Goal: Information Seeking & Learning: Learn about a topic

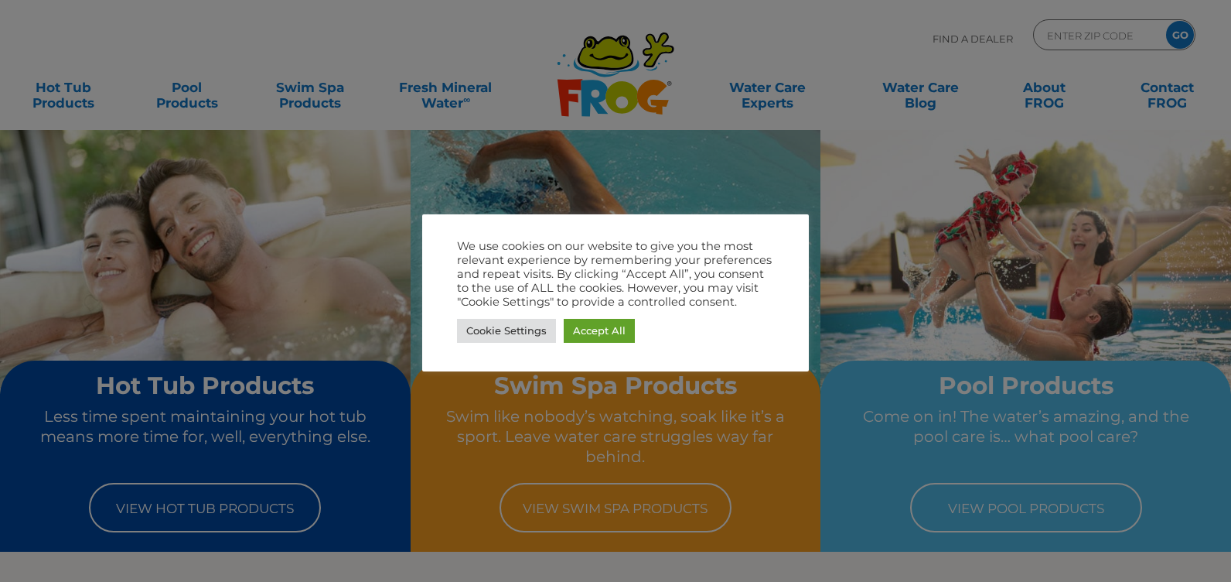
click at [612, 331] on link "Accept All" at bounding box center [599, 331] width 71 height 24
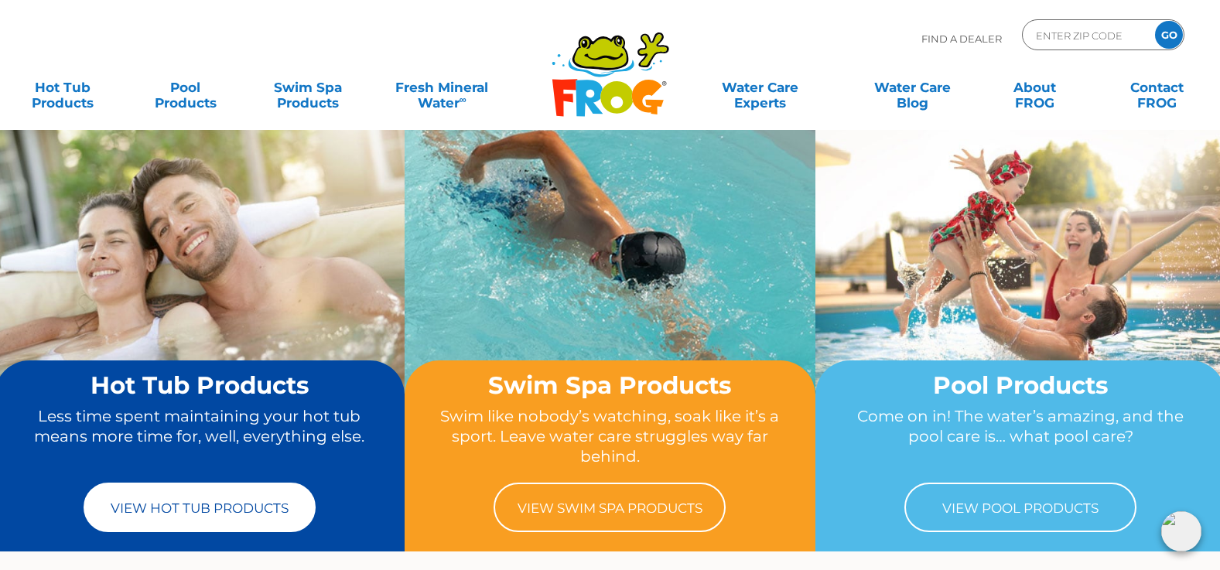
click at [213, 520] on link "View Hot Tub Products" at bounding box center [200, 508] width 232 height 50
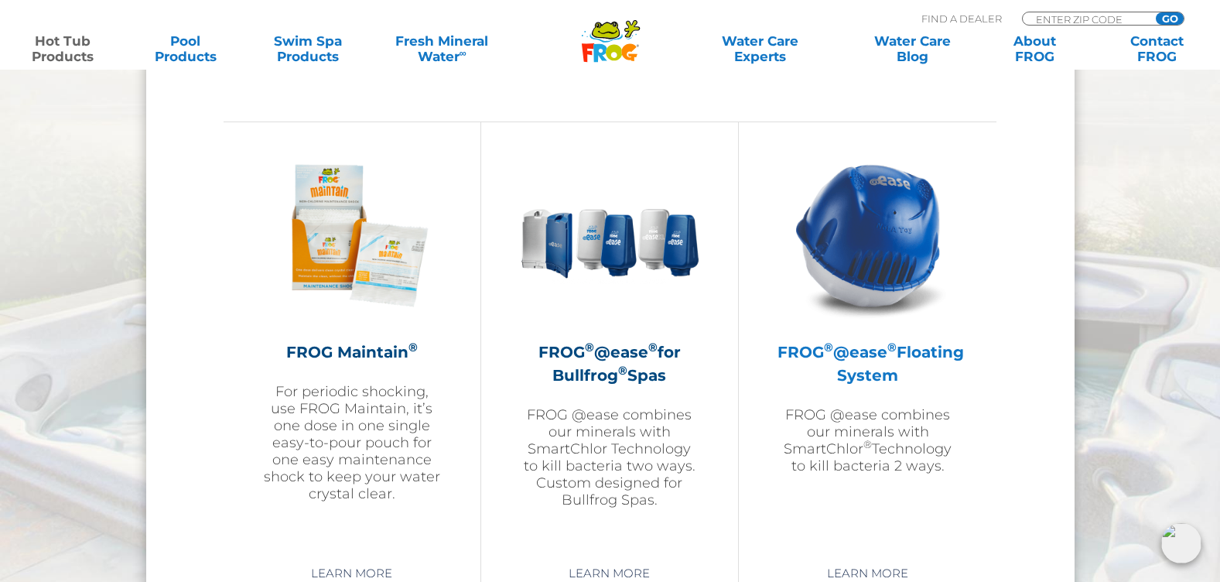
scroll to position [1779, 0]
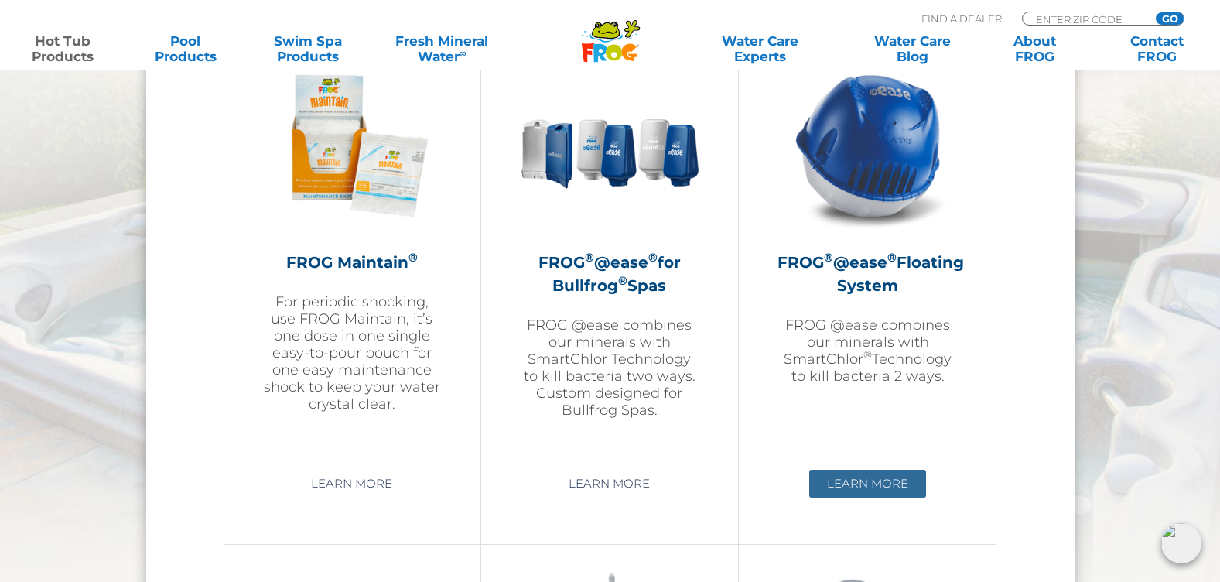
click at [881, 483] on link "Learn More" at bounding box center [867, 484] width 117 height 28
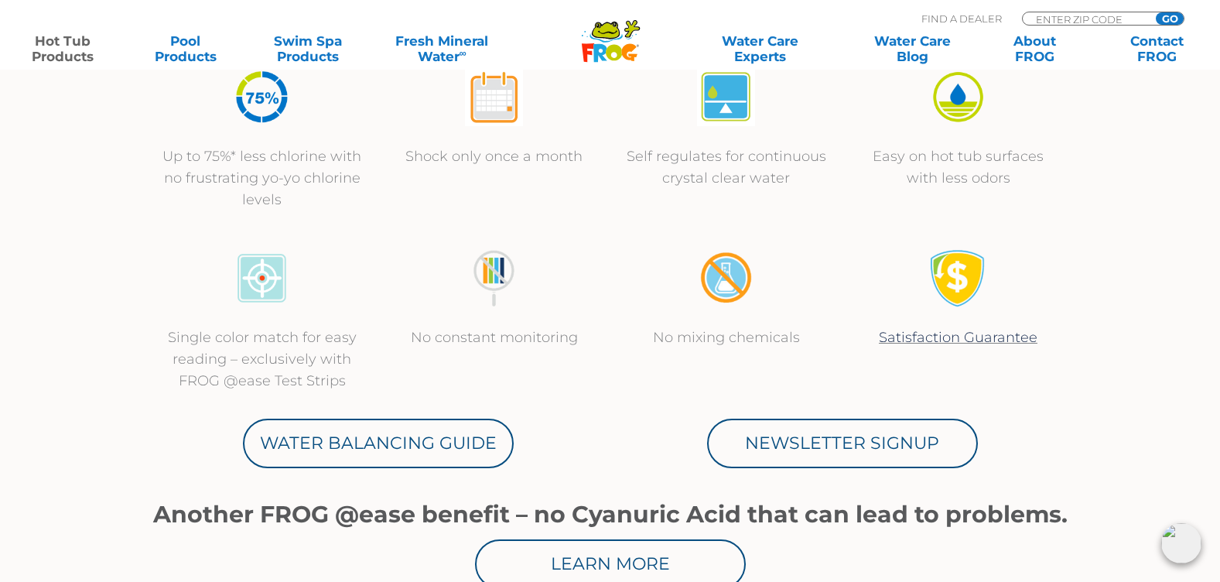
scroll to position [619, 0]
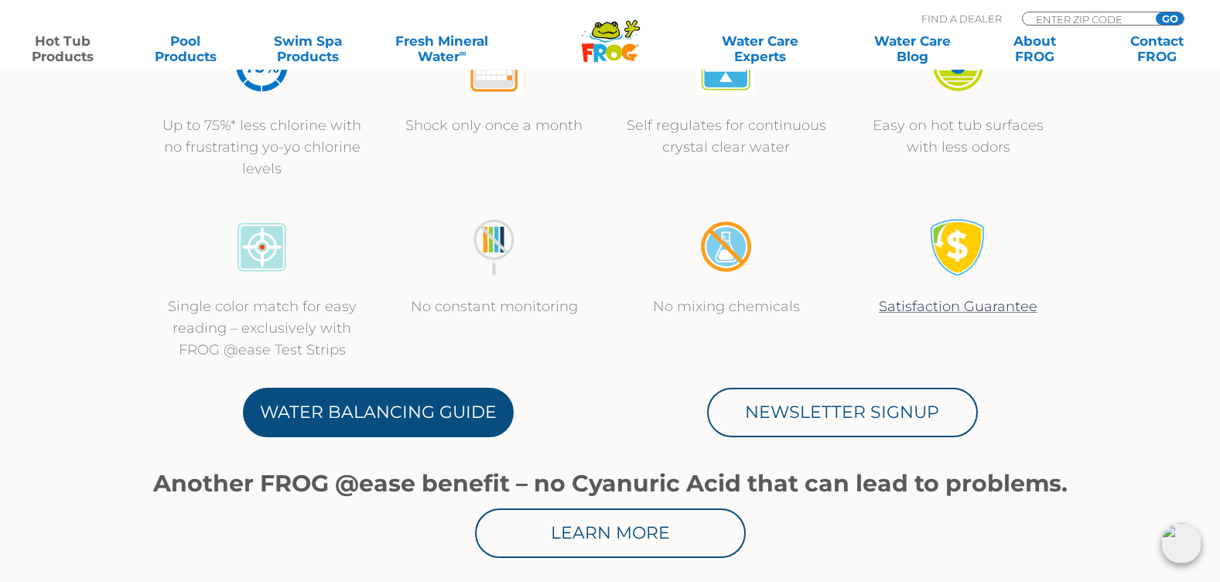
click at [473, 415] on link "Water Balancing Guide" at bounding box center [378, 413] width 271 height 50
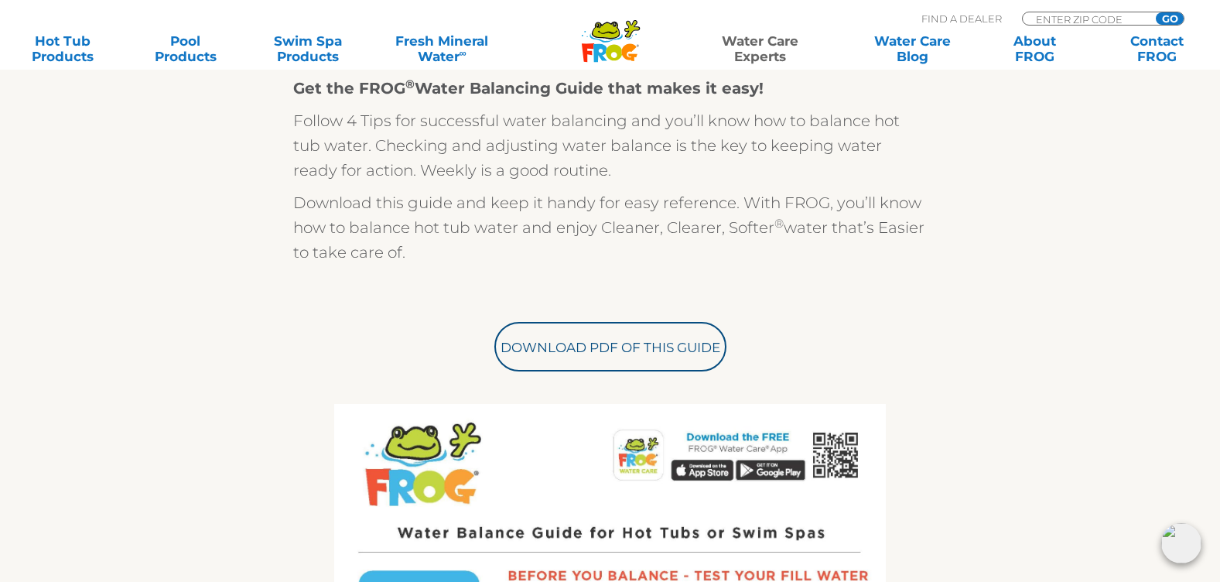
scroll to position [464, 0]
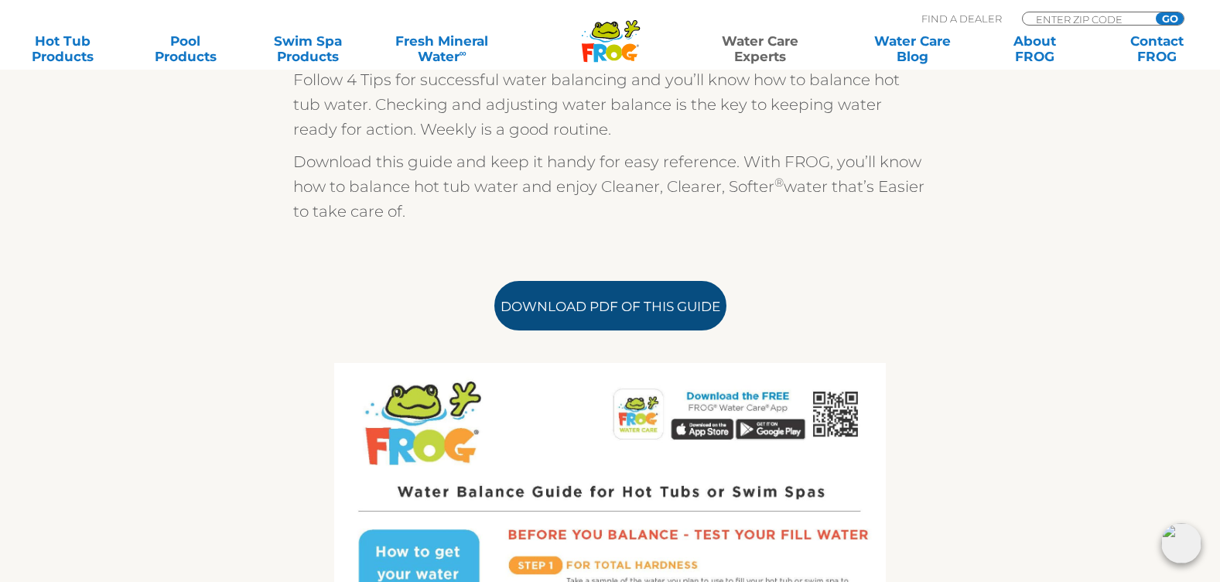
click at [664, 316] on link "Download PDF of this Guide" at bounding box center [610, 306] width 232 height 50
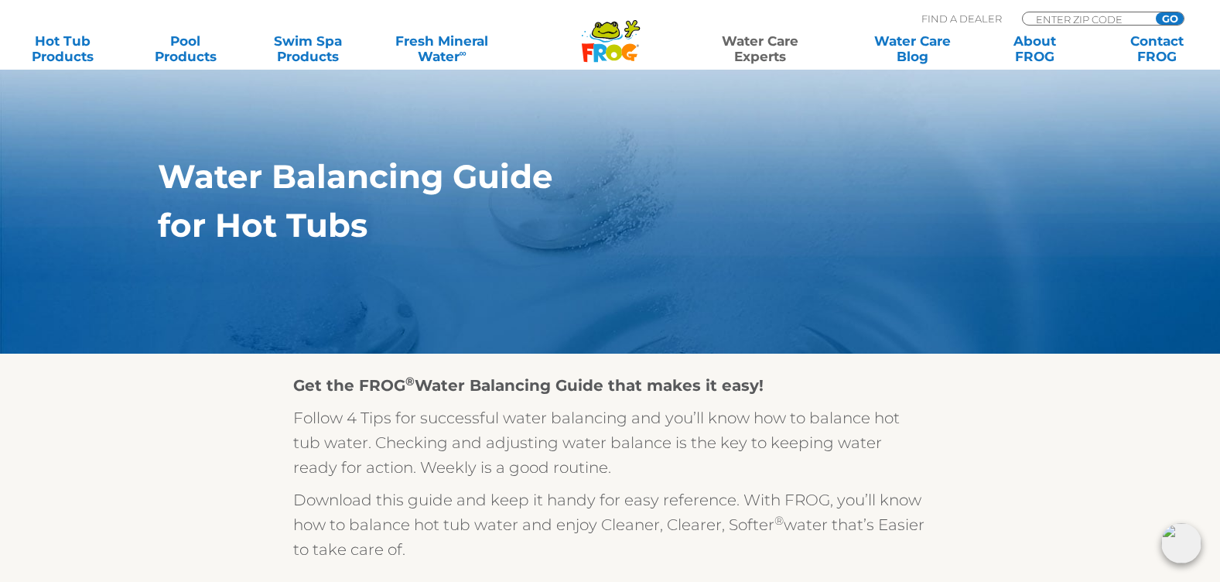
scroll to position [0, 0]
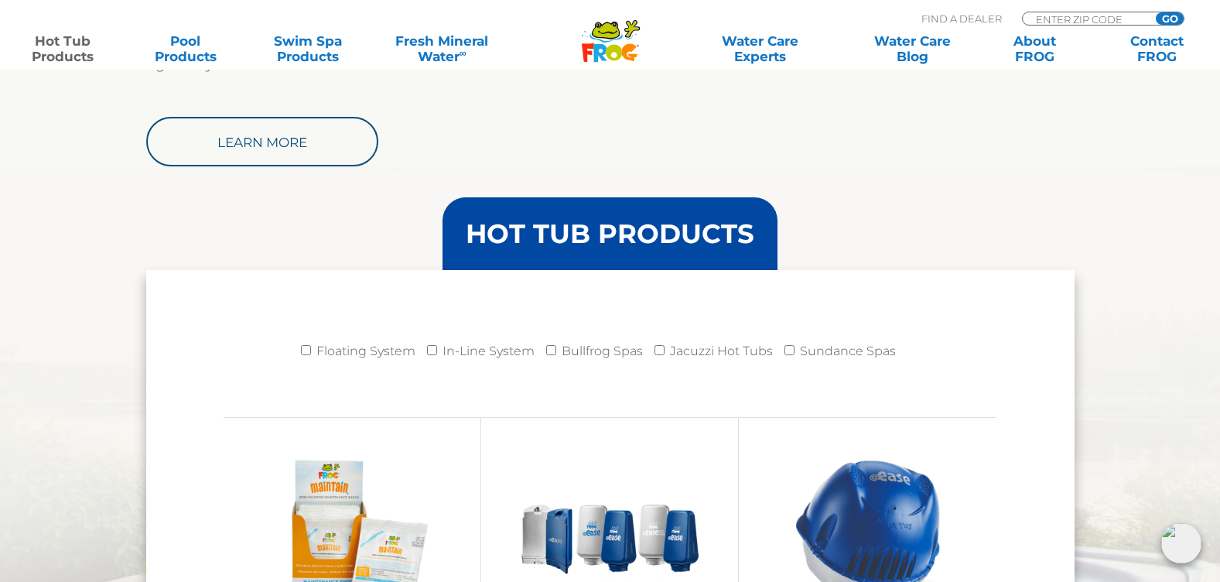
scroll to position [1392, 0]
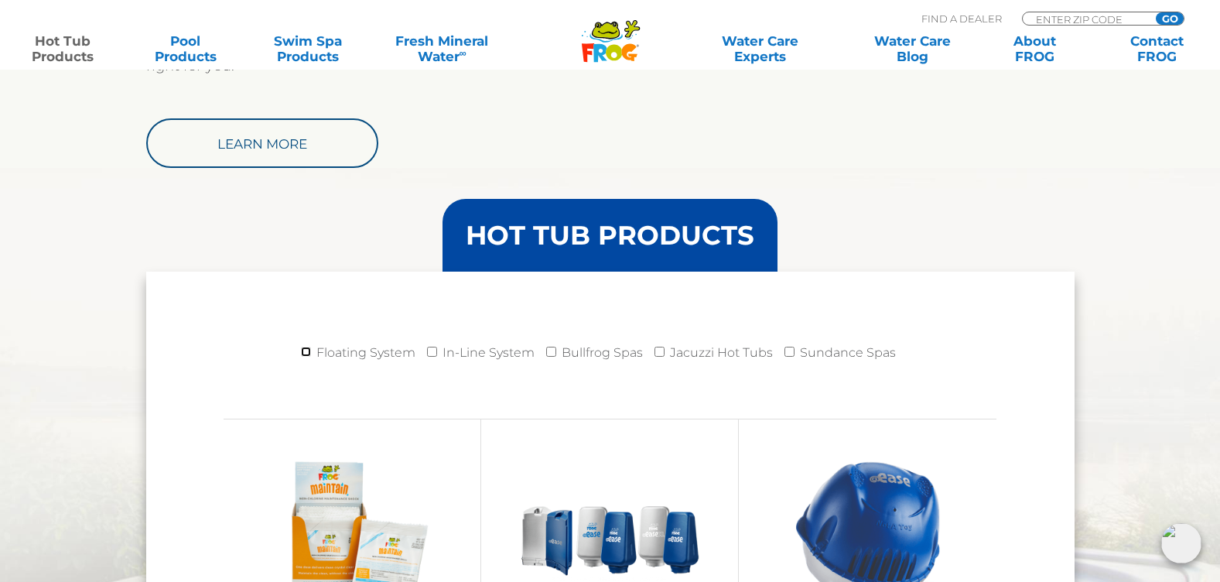
click at [306, 352] on input "Floating System" at bounding box center [306, 352] width 10 height 10
checkbox input "true"
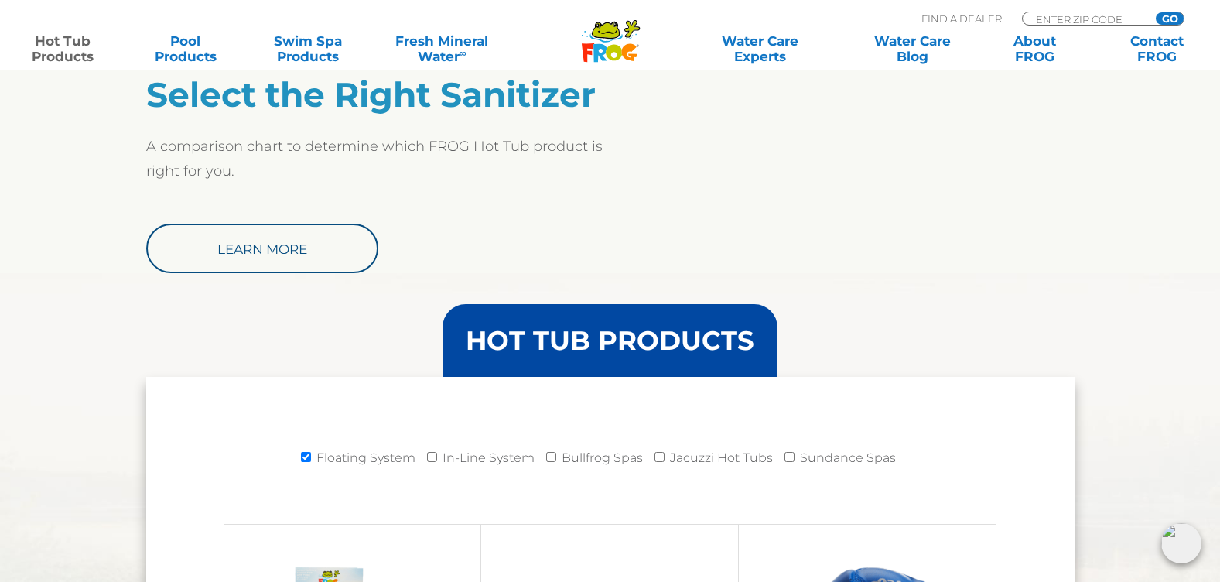
scroll to position [1392, 0]
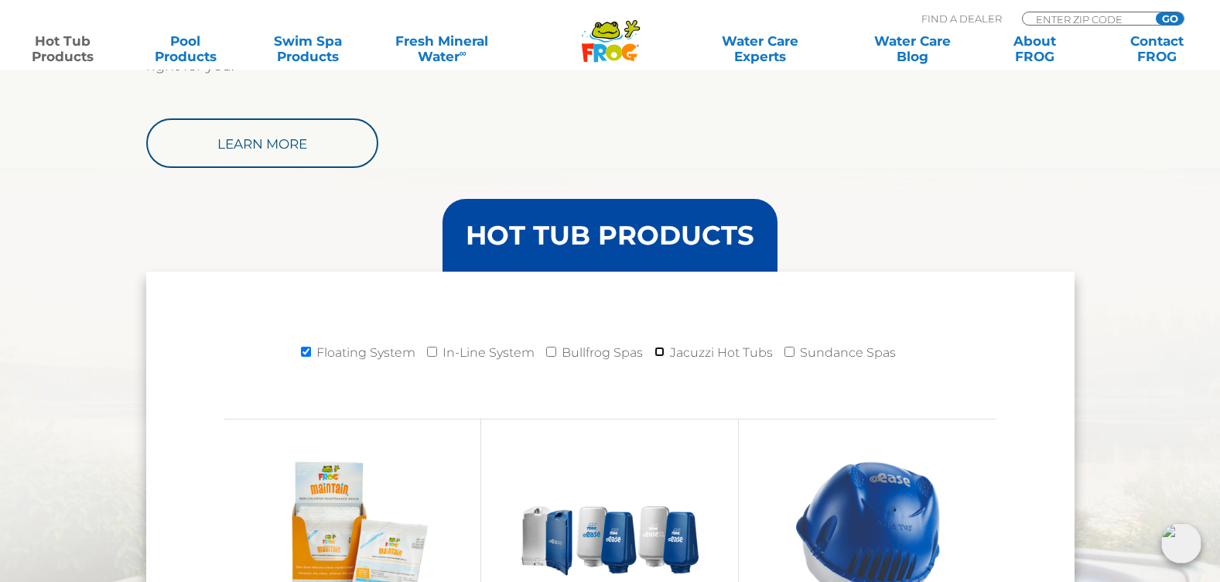
click at [659, 353] on input "Jacuzzi Hot Tubs" at bounding box center [659, 352] width 10 height 10
checkbox input "true"
click at [309, 352] on input "Floating System" at bounding box center [306, 352] width 10 height 10
checkbox input "false"
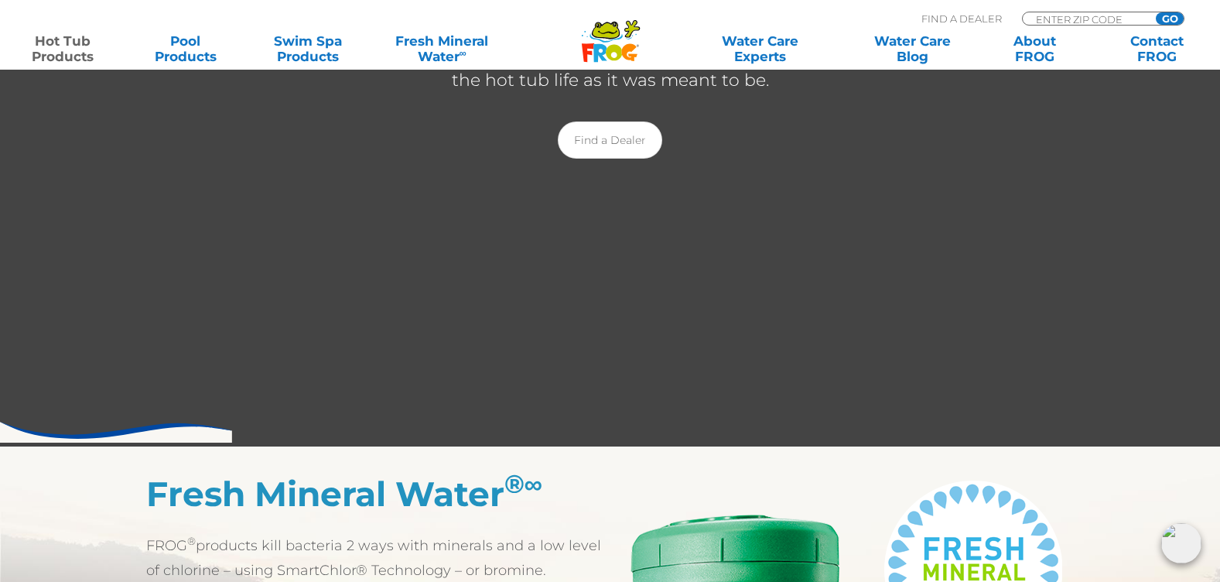
scroll to position [387, 0]
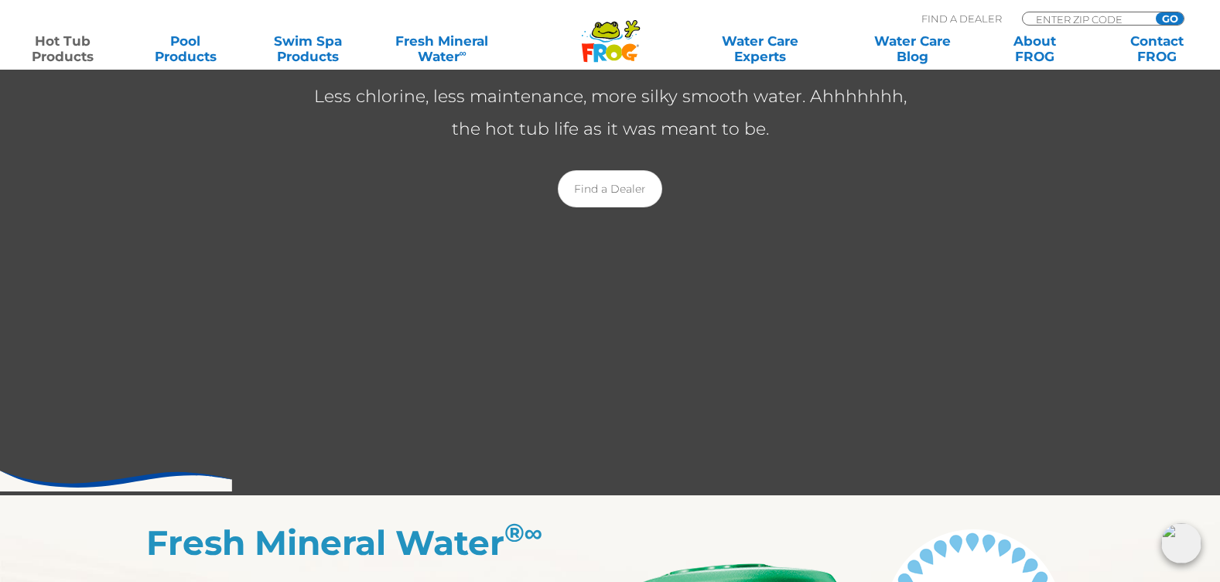
scroll to position [1392, 0]
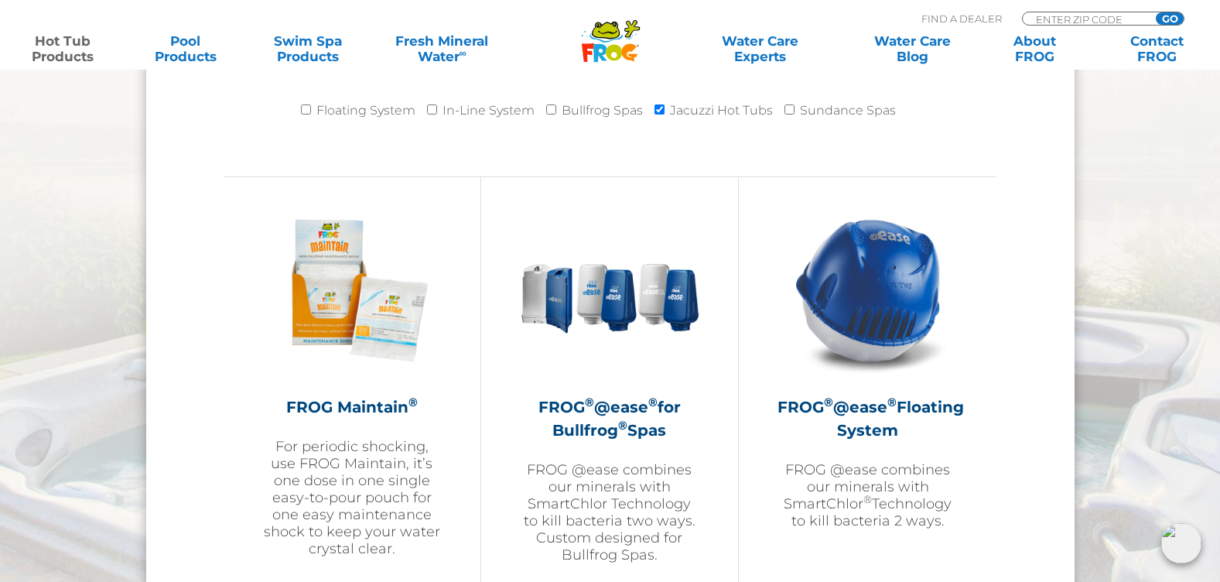
scroll to position [1702, 0]
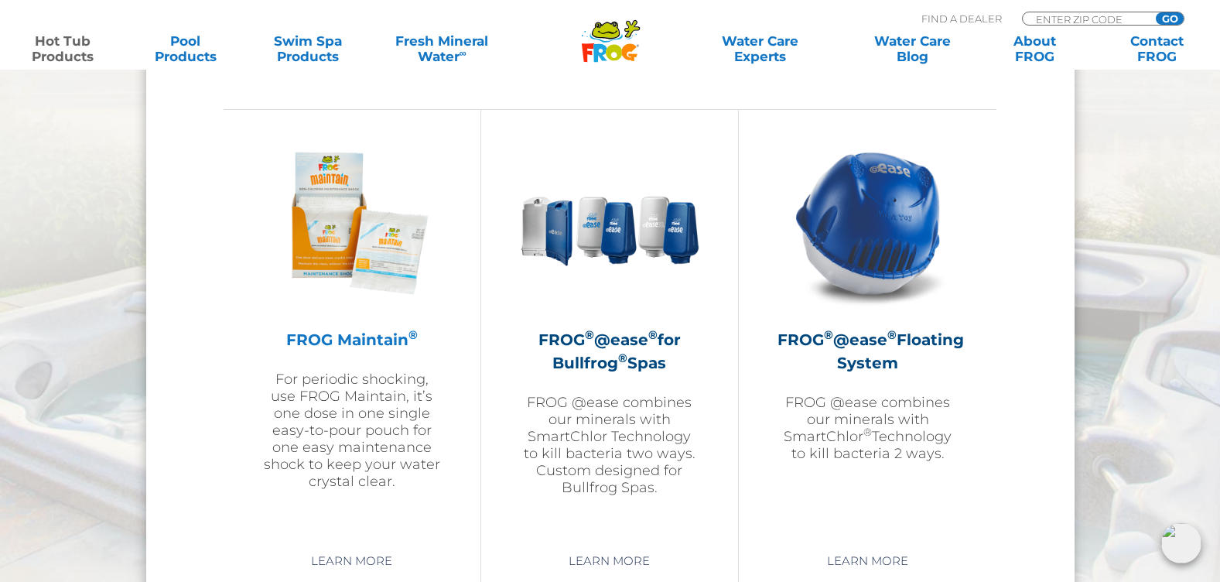
click at [350, 258] on img at bounding box center [351, 222] width 179 height 179
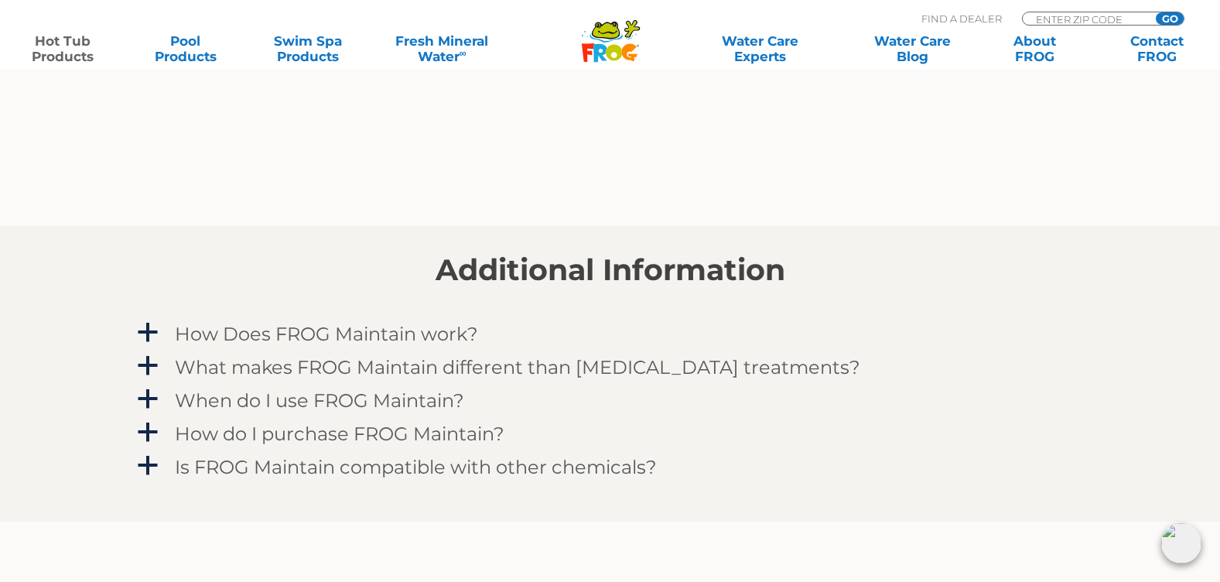
scroll to position [1238, 0]
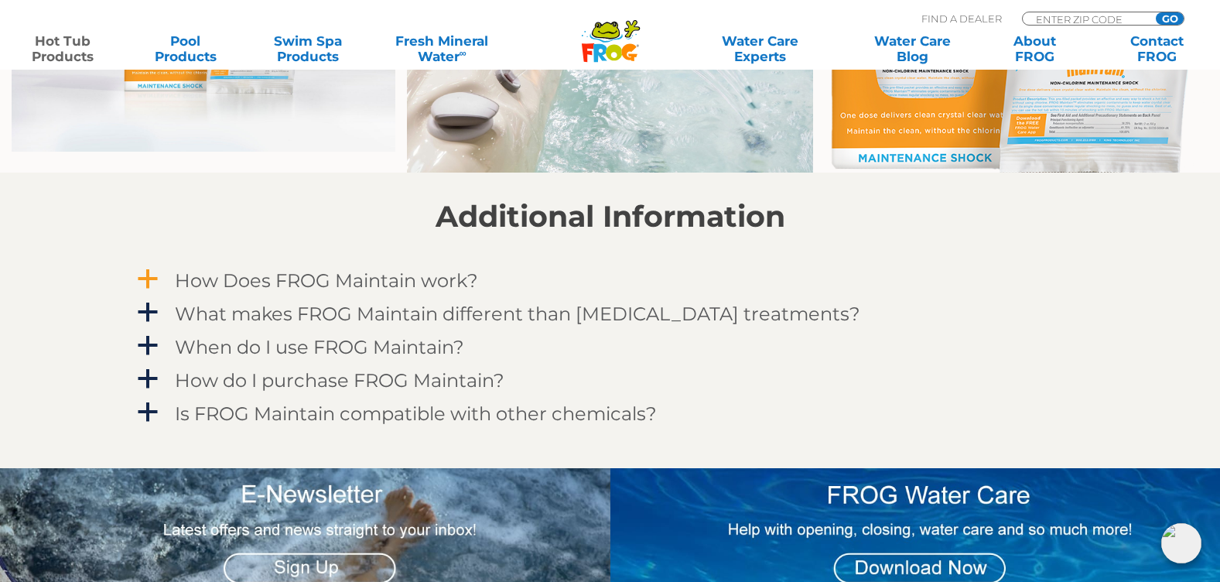
click at [145, 275] on span "a" at bounding box center [147, 279] width 23 height 23
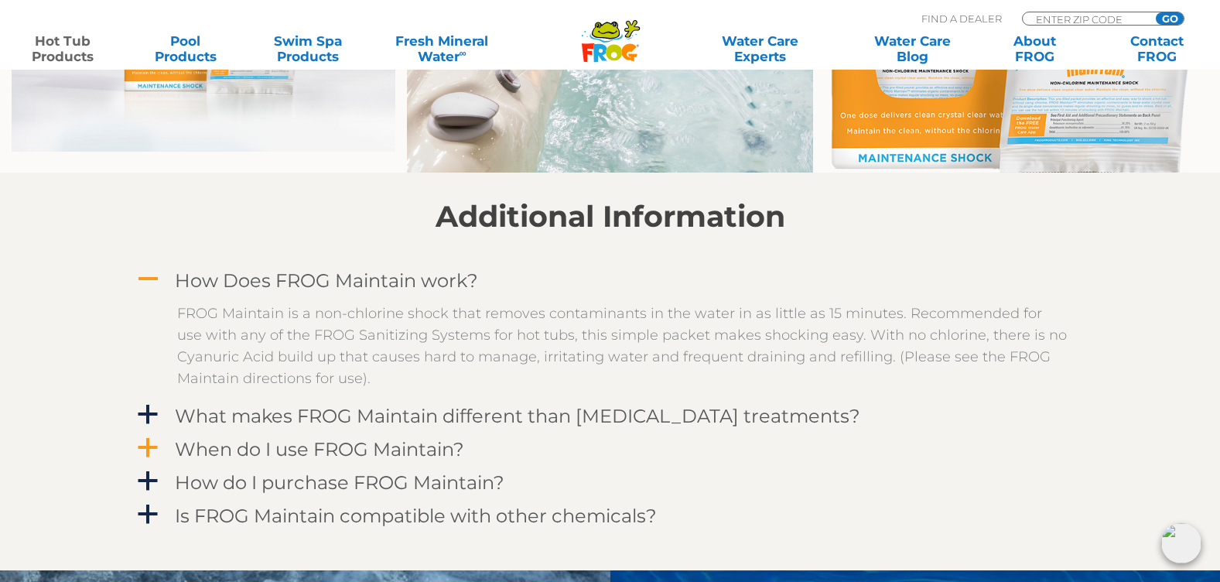
click at [143, 445] on span "a" at bounding box center [147, 447] width 23 height 23
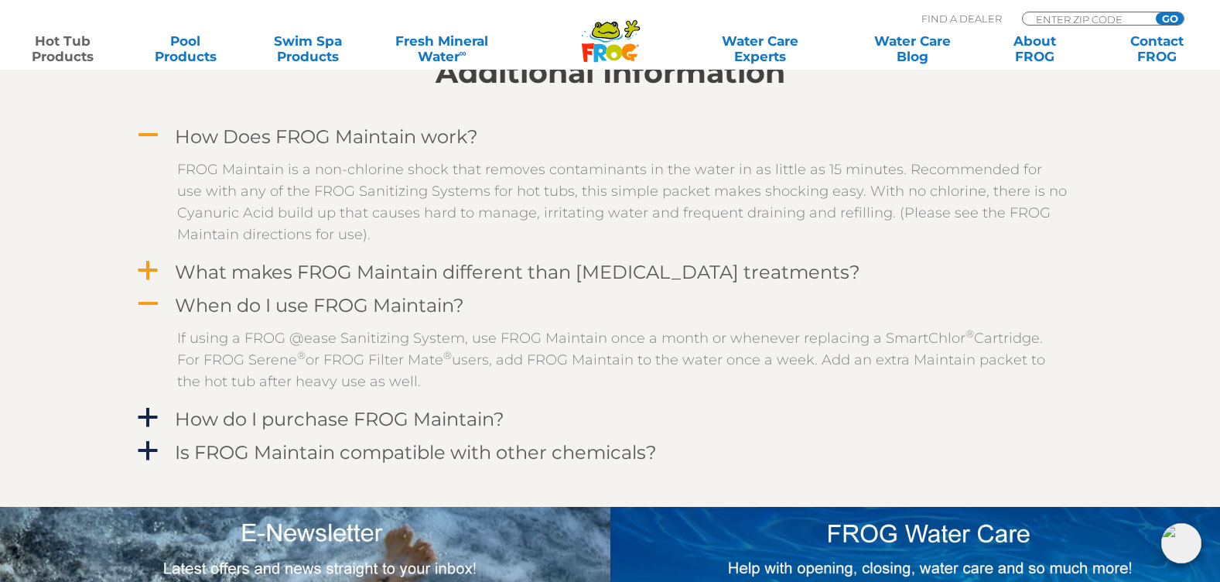
scroll to position [1392, 0]
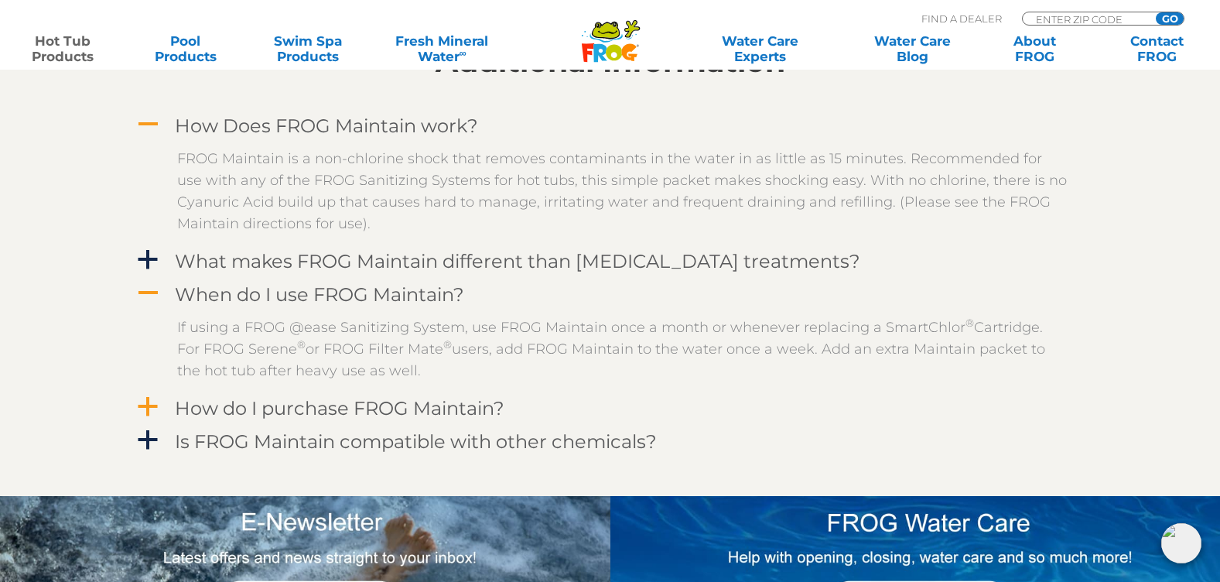
click at [145, 403] on span "a" at bounding box center [147, 406] width 23 height 23
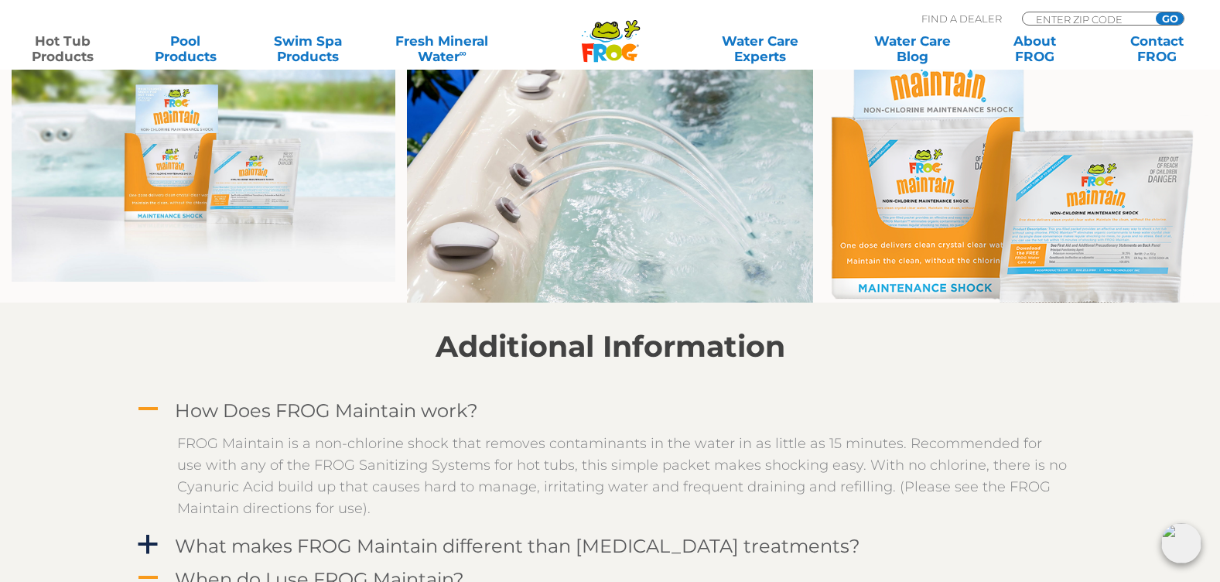
scroll to position [851, 0]
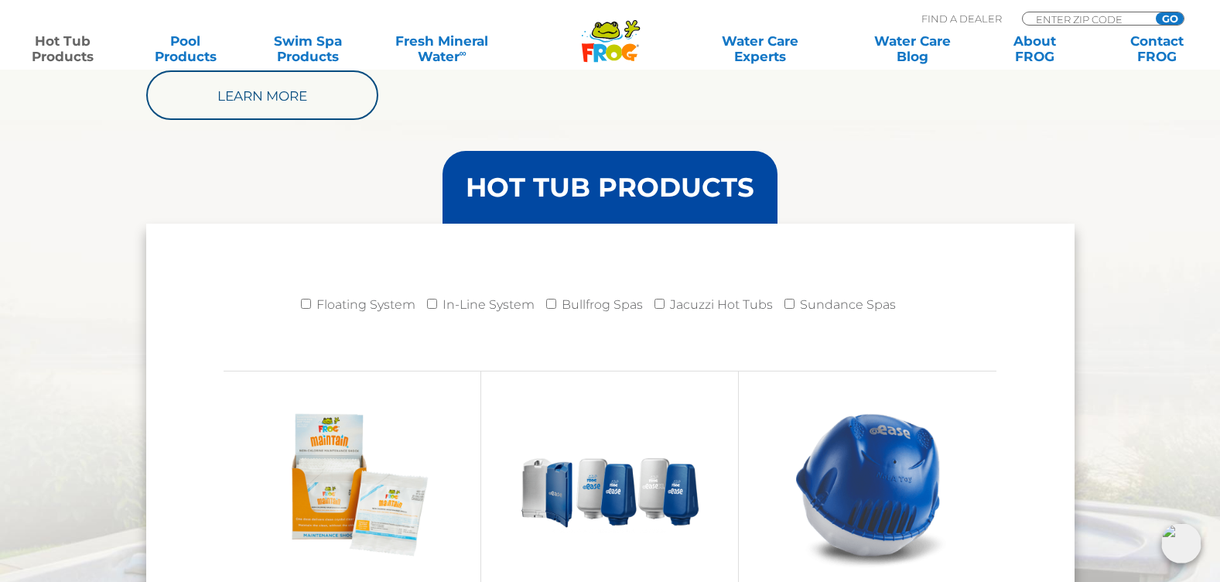
scroll to position [1392, 0]
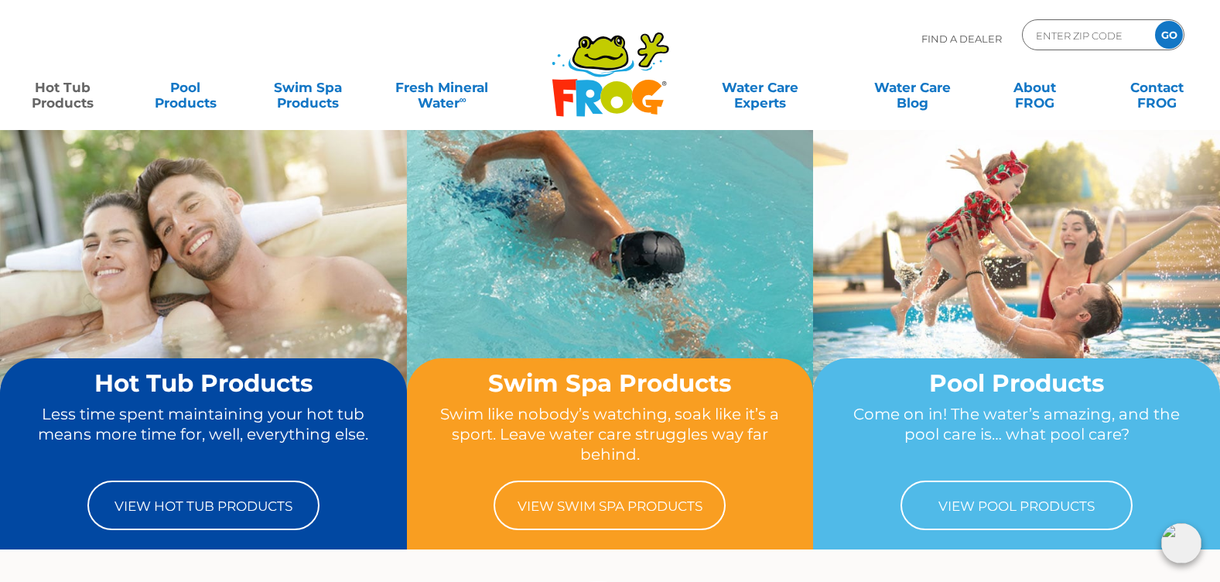
click at [57, 95] on link "Hot Tub Products" at bounding box center [62, 87] width 95 height 31
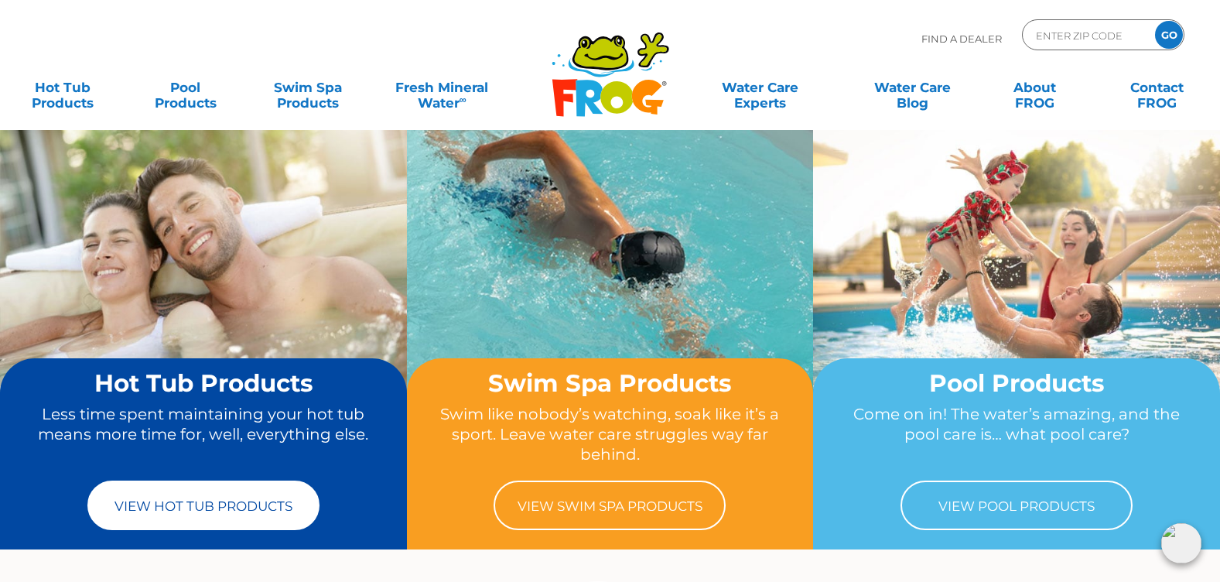
click at [254, 508] on link "View Hot Tub Products" at bounding box center [203, 505] width 232 height 50
click at [233, 504] on link "View Hot Tub Products" at bounding box center [203, 505] width 232 height 50
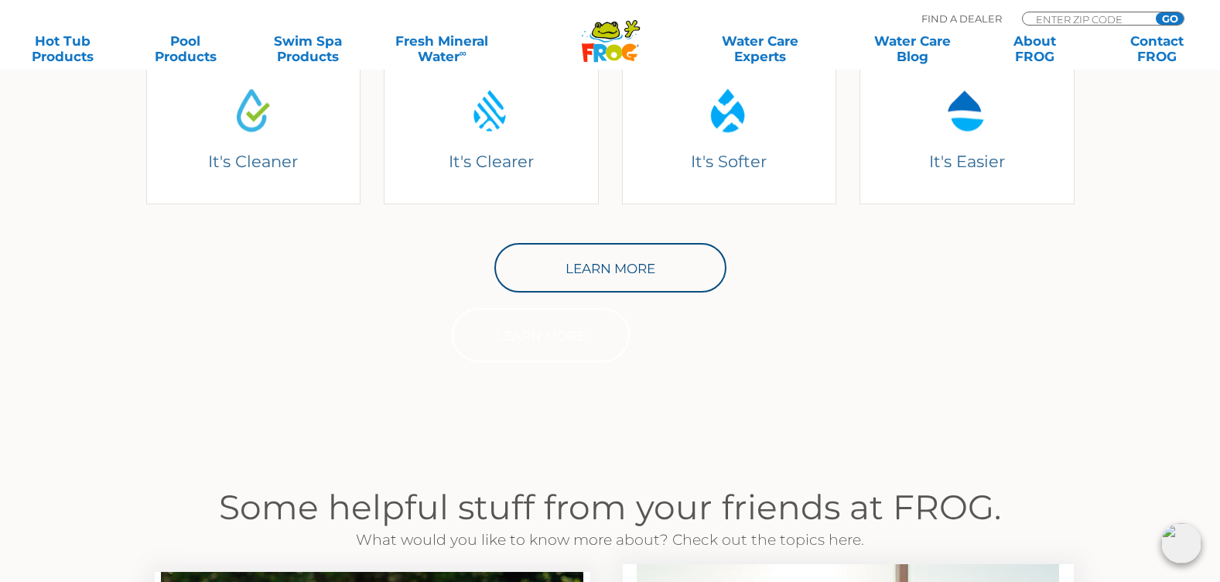
scroll to position [309, 0]
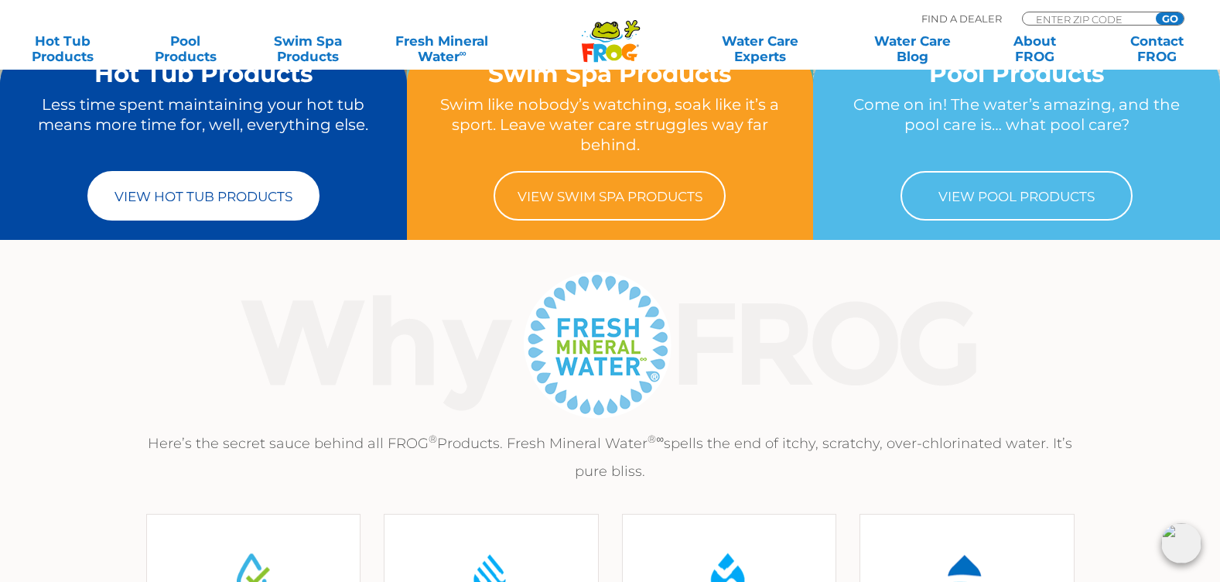
click at [227, 206] on link "View Hot Tub Products" at bounding box center [203, 196] width 232 height 50
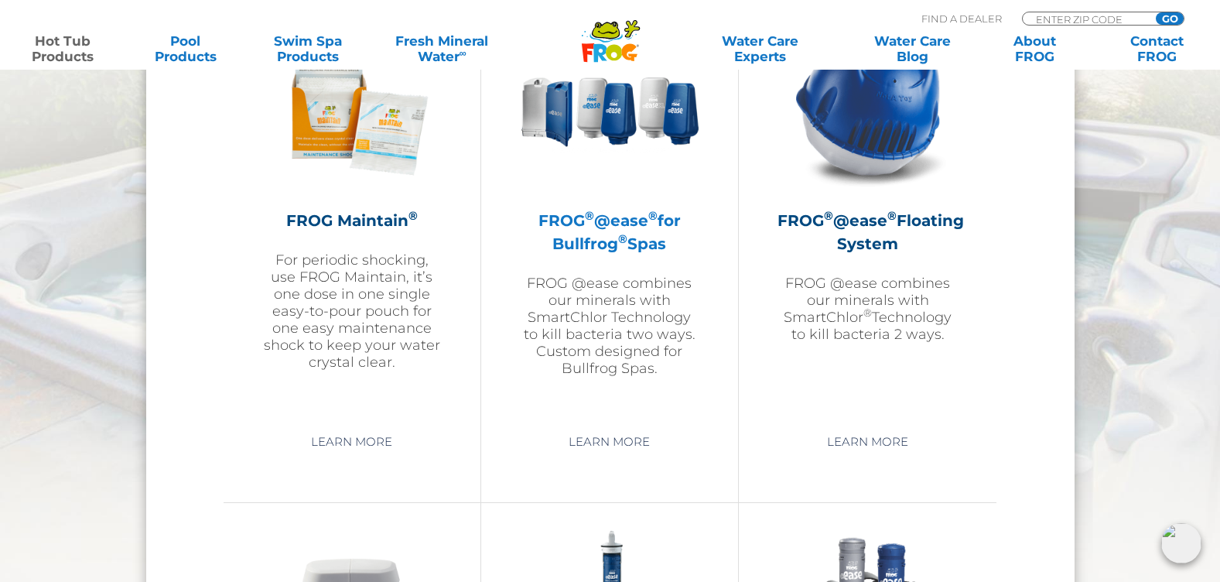
scroll to position [1856, 0]
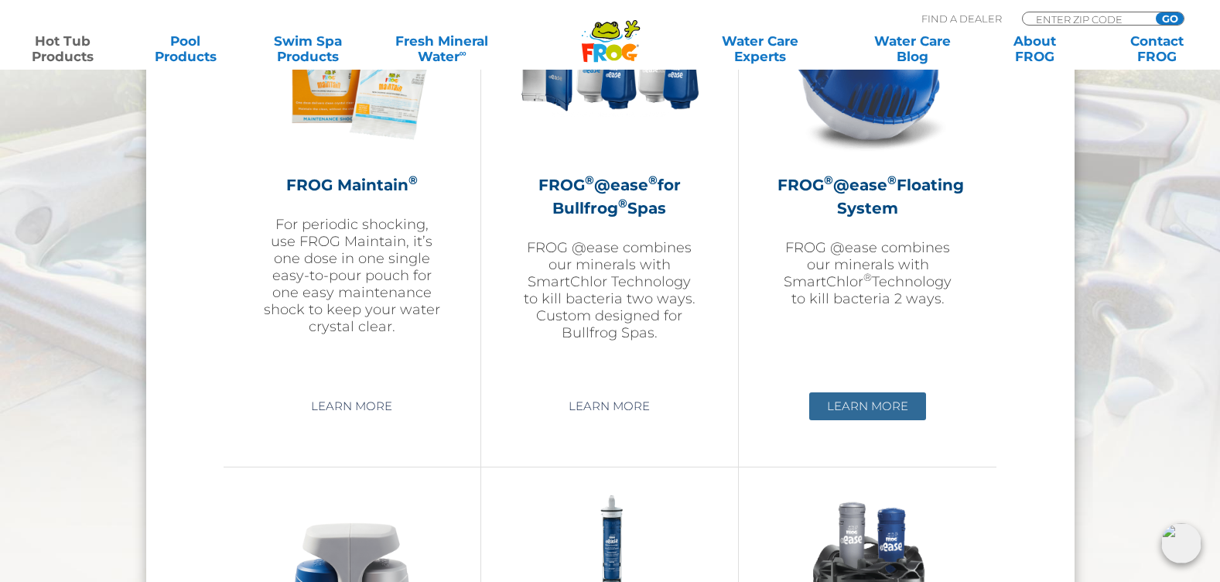
click at [878, 401] on link "Learn More" at bounding box center [867, 406] width 117 height 28
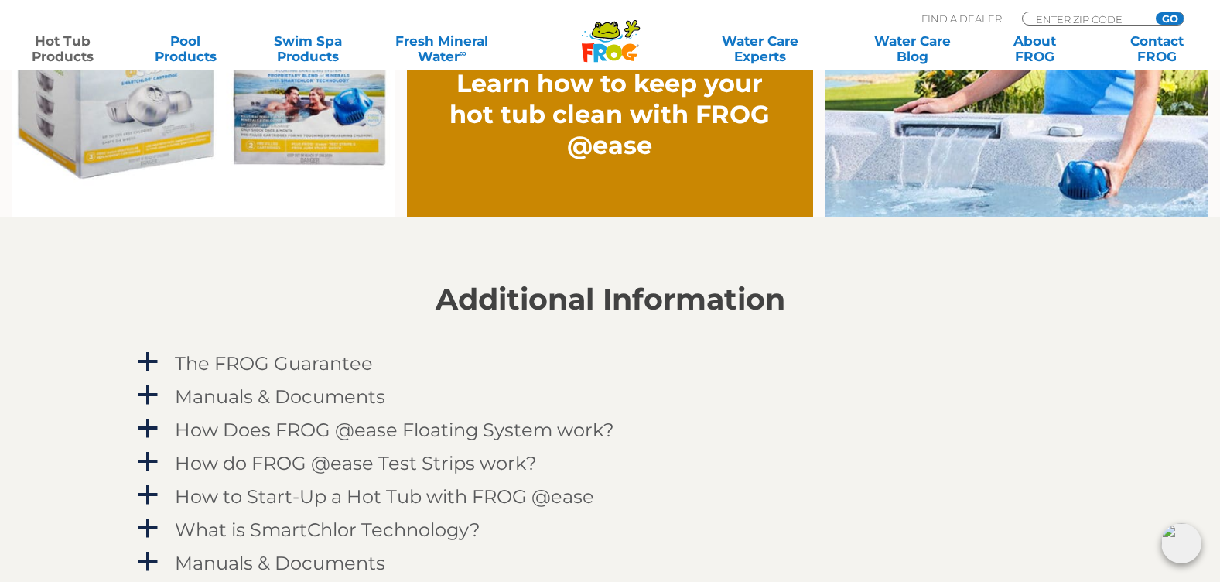
scroll to position [1160, 0]
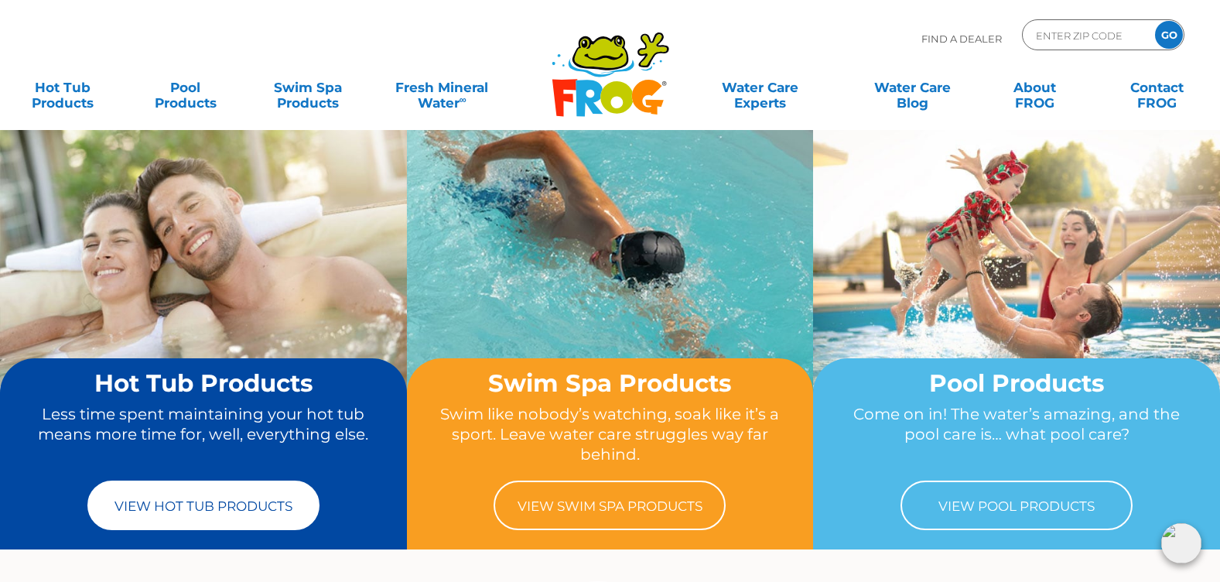
click at [212, 508] on link "View Hot Tub Products" at bounding box center [203, 505] width 232 height 50
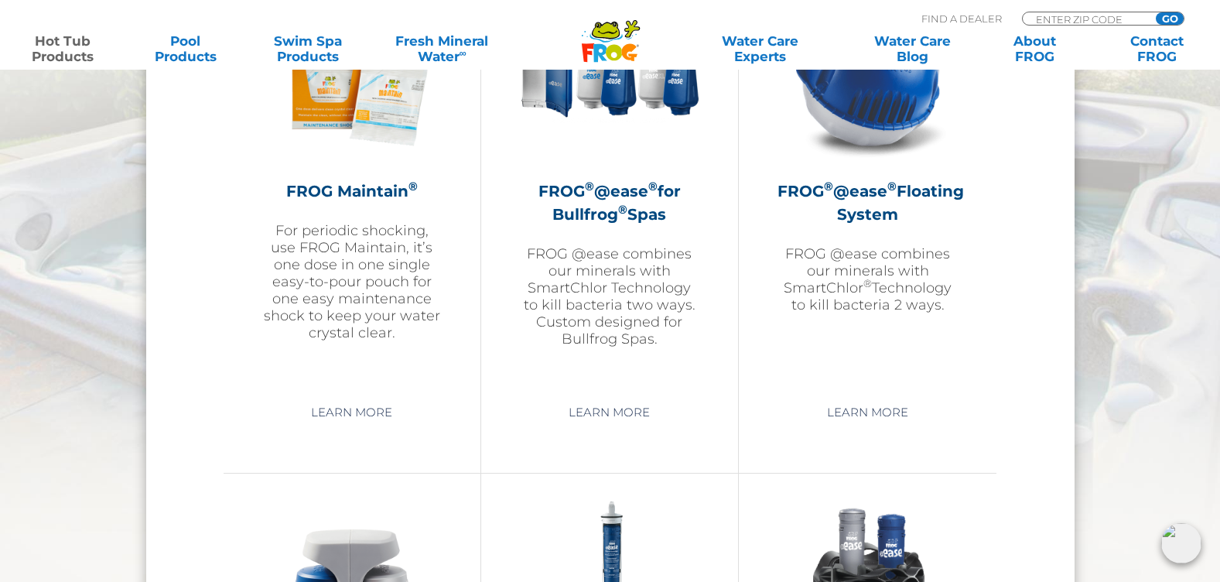
scroll to position [1856, 0]
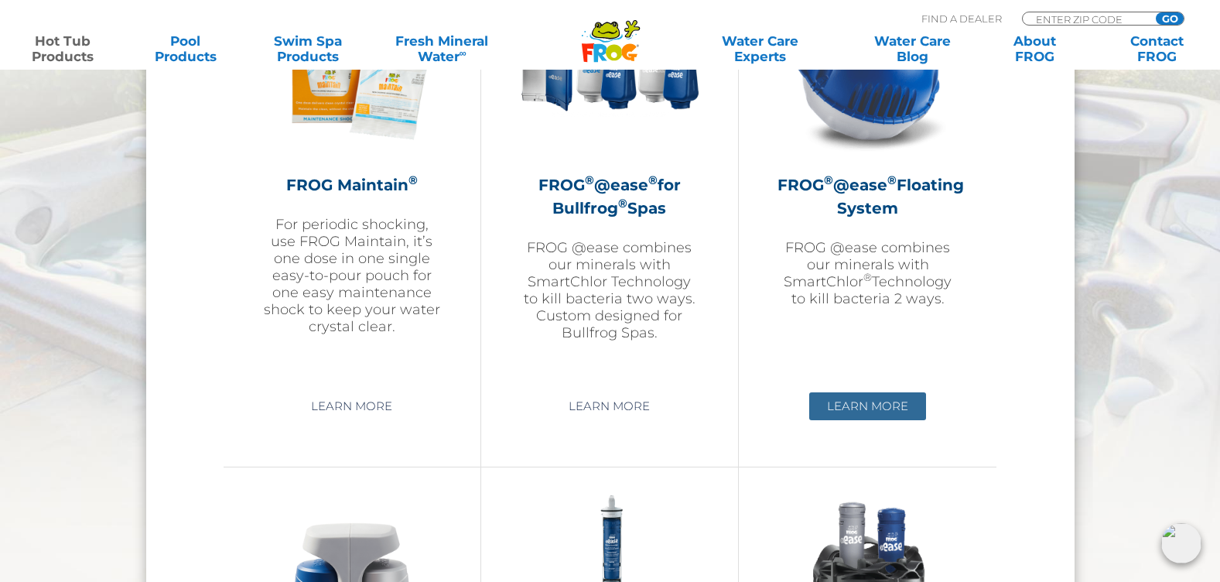
click at [872, 405] on link "Learn More" at bounding box center [867, 406] width 117 height 28
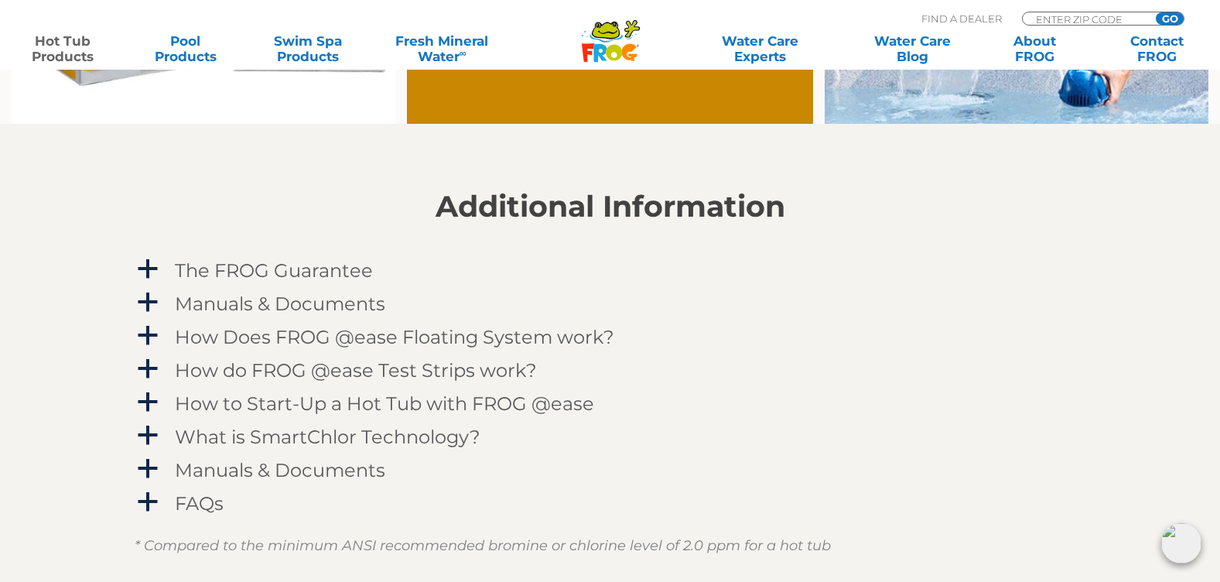
scroll to position [1470, 0]
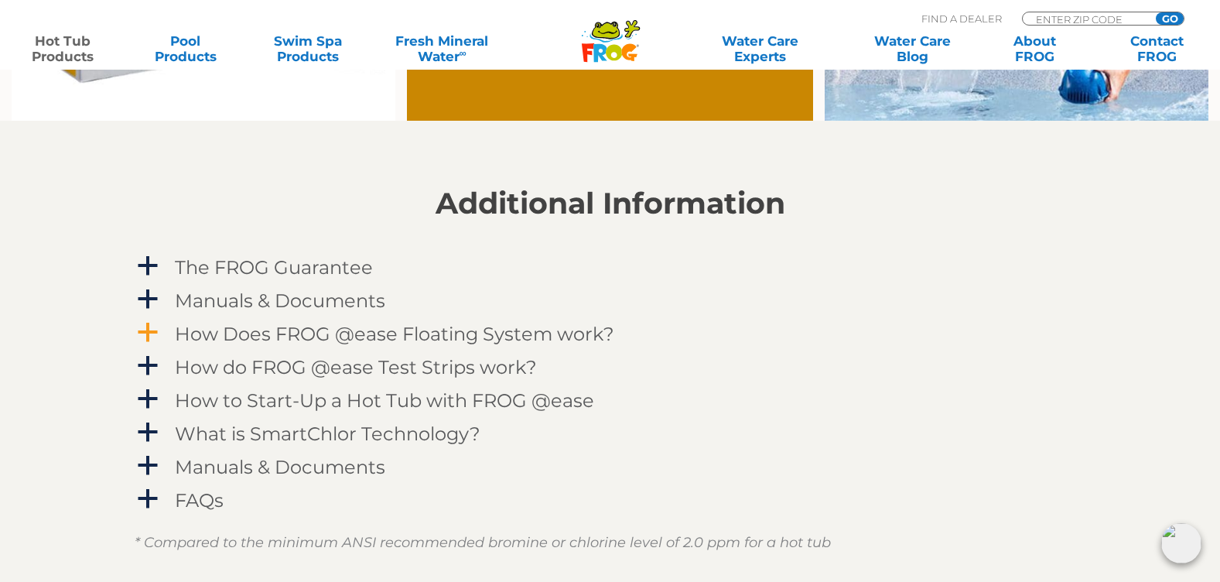
click at [154, 327] on span "a" at bounding box center [147, 332] width 23 height 23
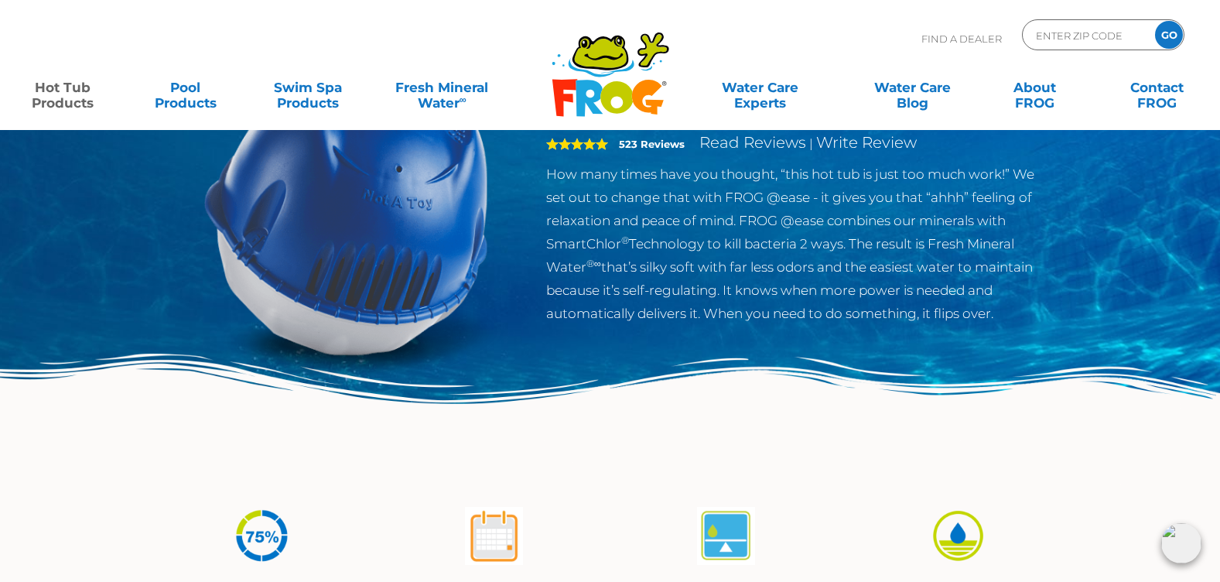
scroll to position [0, 0]
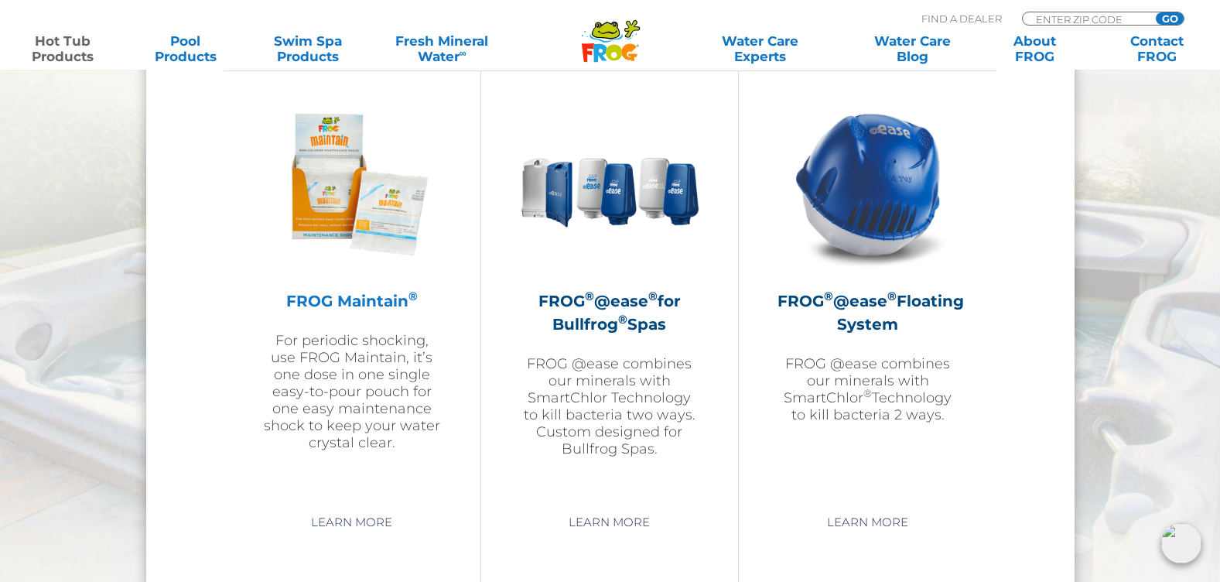
scroll to position [1779, 0]
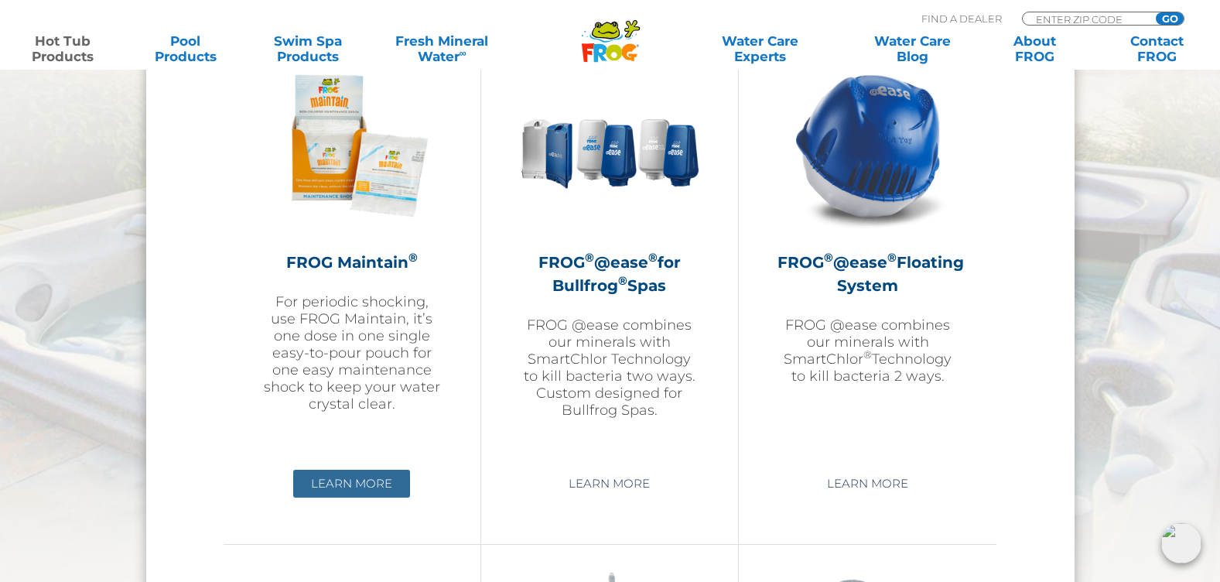
click at [372, 482] on link "Learn More" at bounding box center [351, 484] width 117 height 28
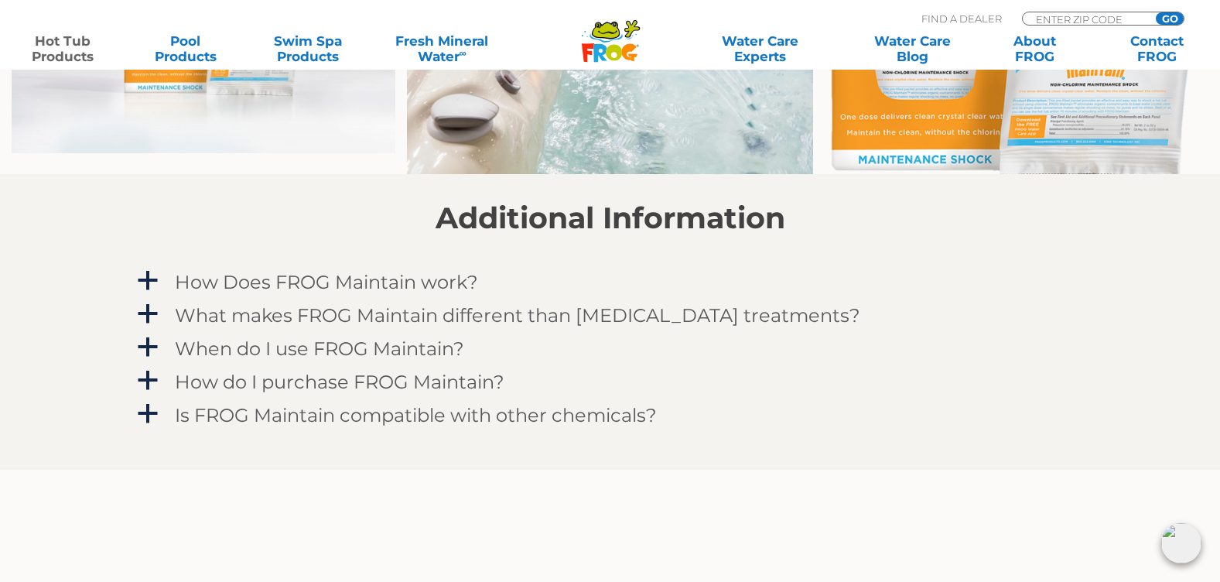
scroll to position [1238, 0]
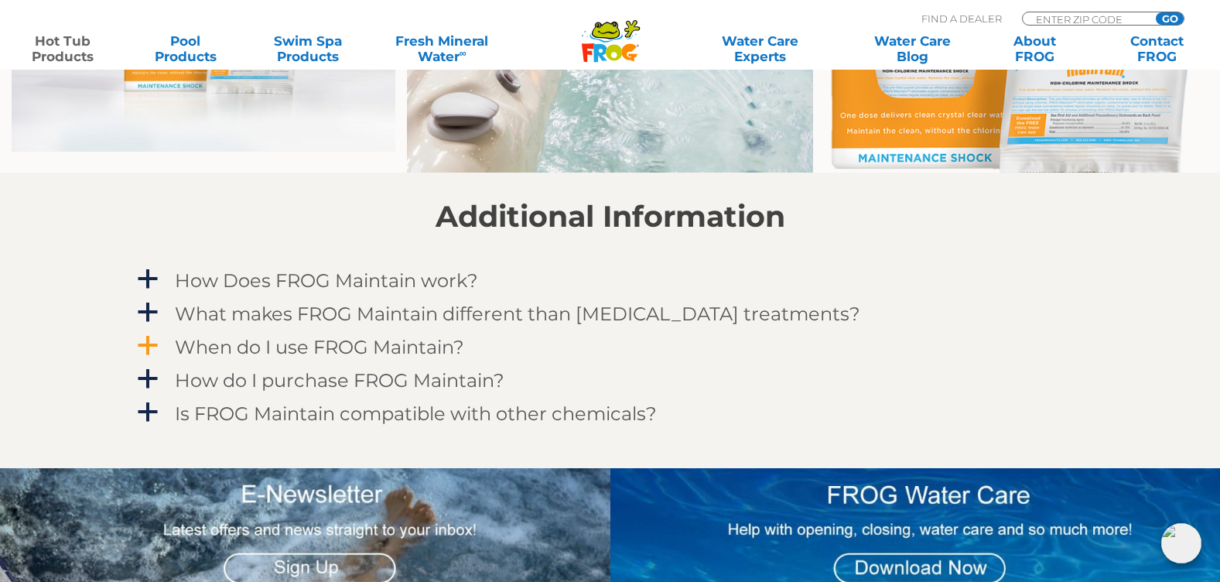
click at [143, 340] on span "a" at bounding box center [147, 345] width 23 height 23
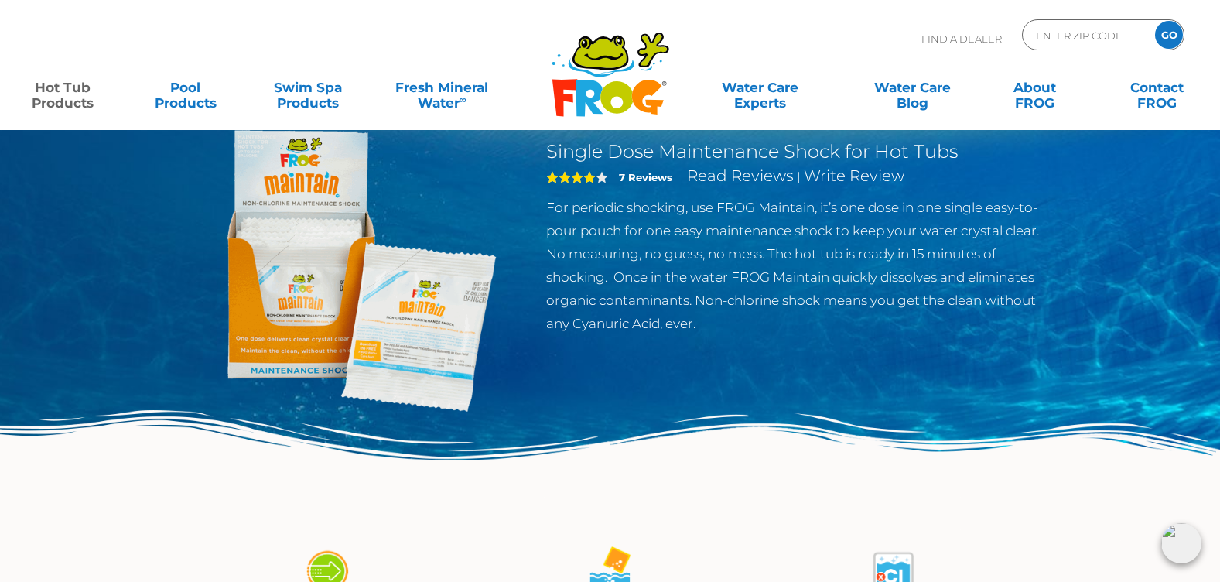
scroll to position [0, 0]
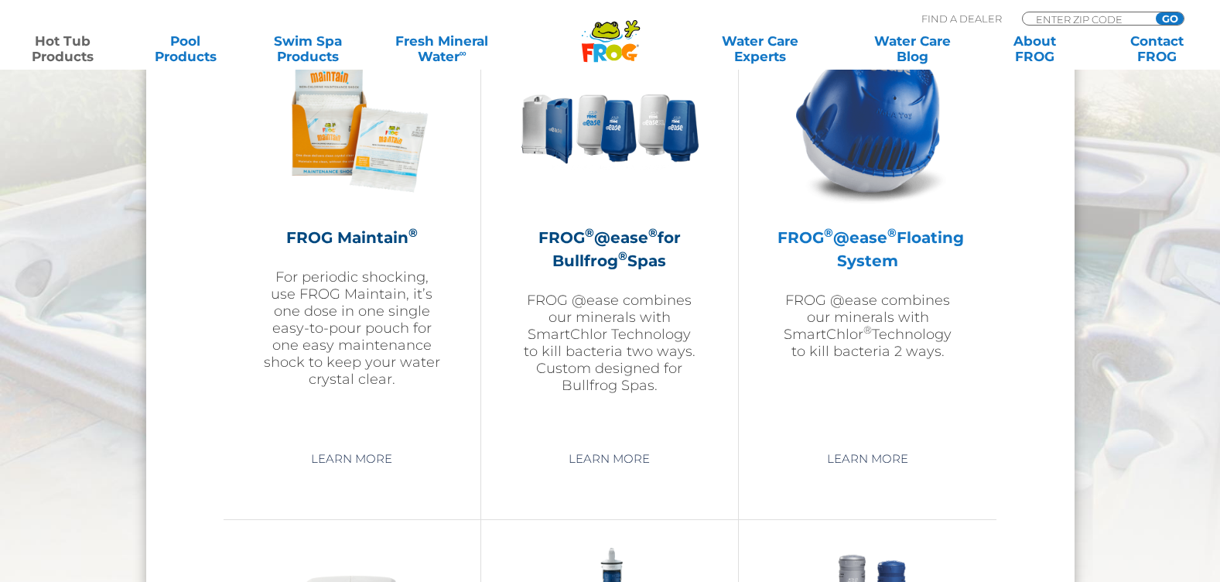
scroll to position [1779, 0]
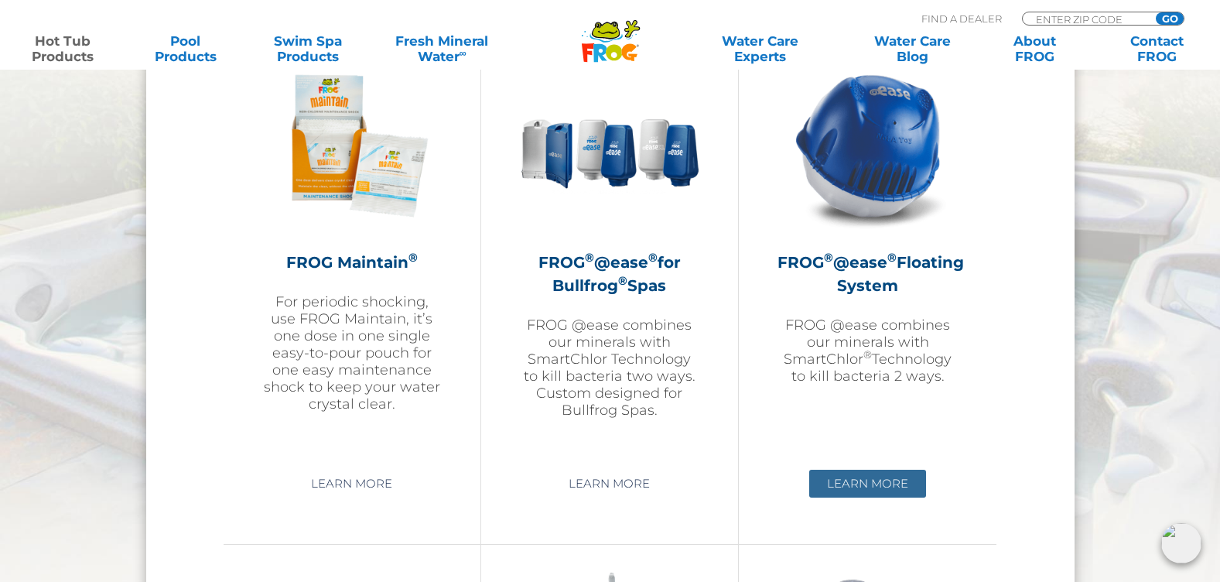
click at [898, 487] on link "Learn More" at bounding box center [867, 484] width 117 height 28
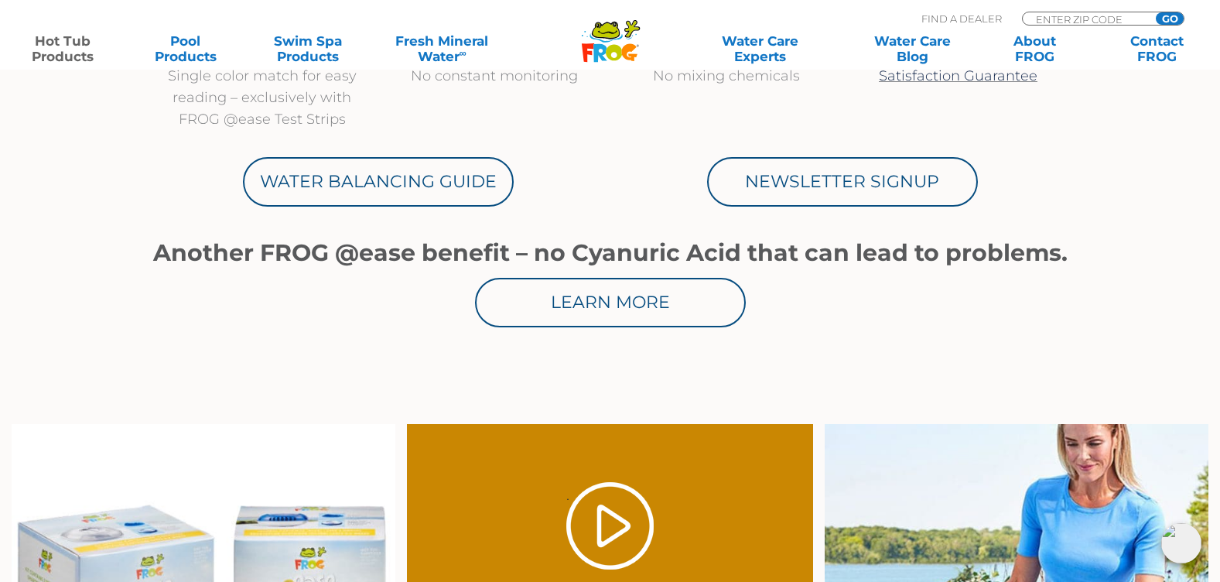
scroll to position [851, 0]
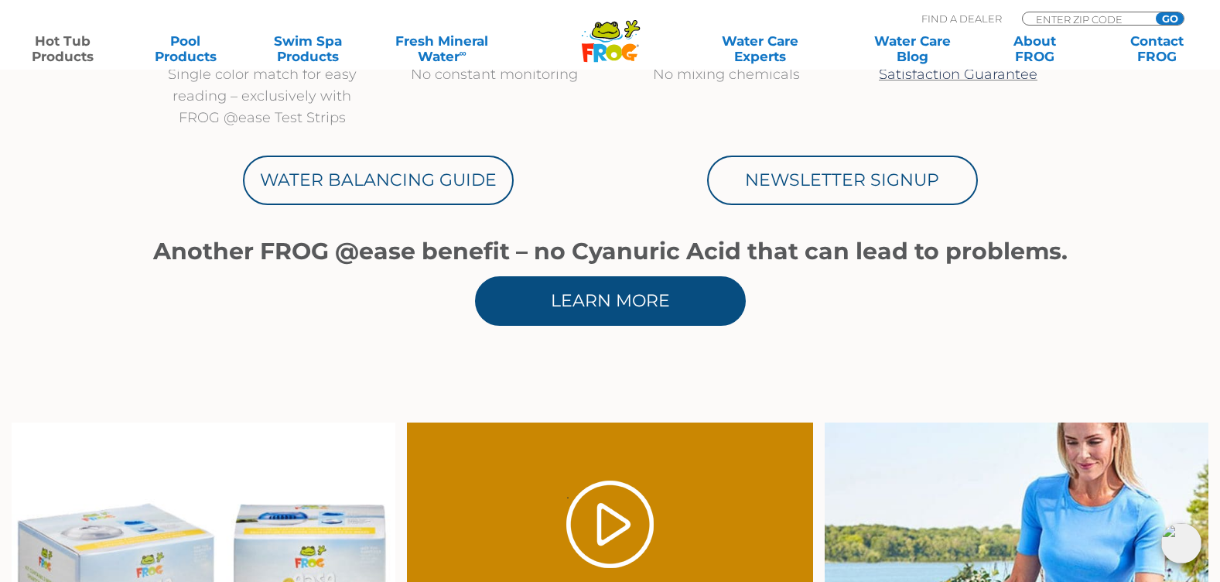
click at [596, 296] on link "Learn More" at bounding box center [610, 301] width 271 height 50
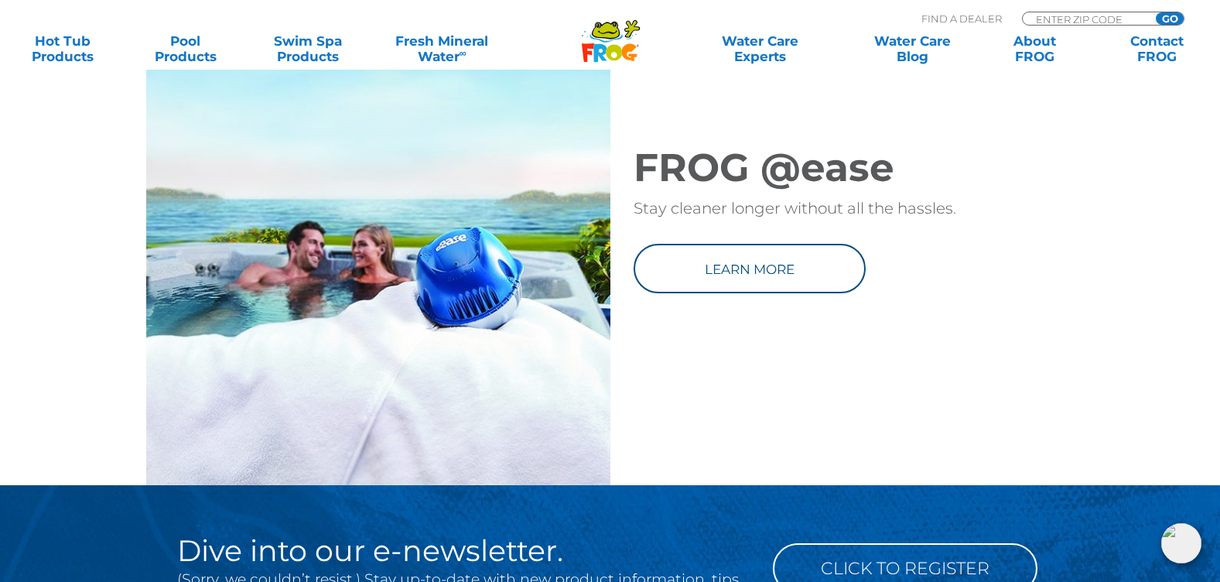
scroll to position [2088, 0]
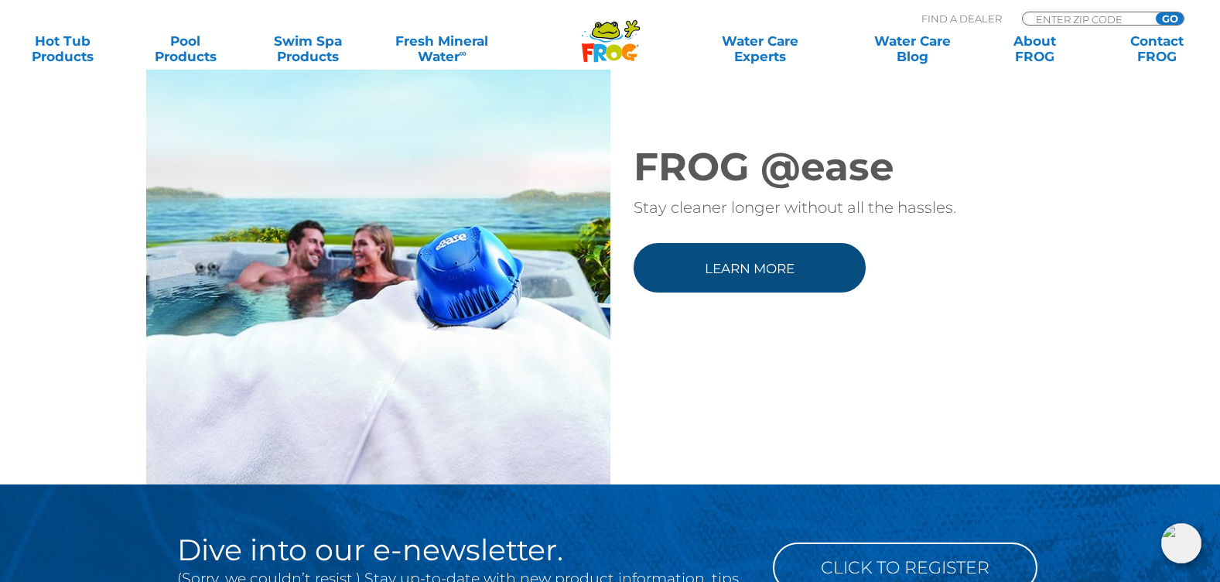
click at [784, 292] on link "Learn more" at bounding box center [749, 268] width 232 height 50
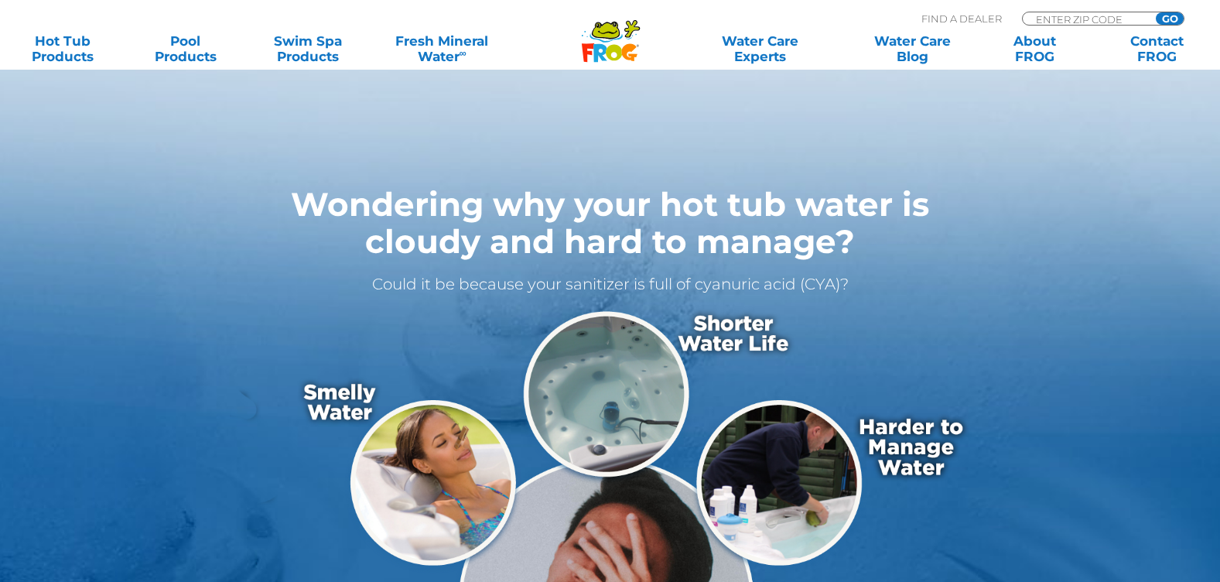
scroll to position [2039, 0]
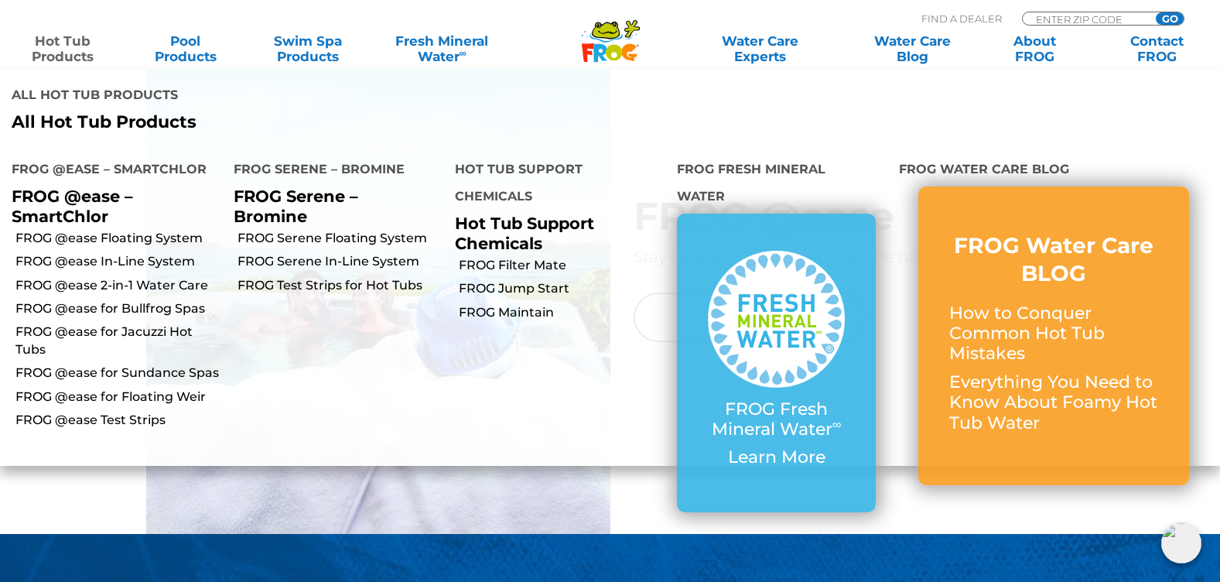
click at [73, 54] on link "Hot Tub Products" at bounding box center [62, 48] width 95 height 31
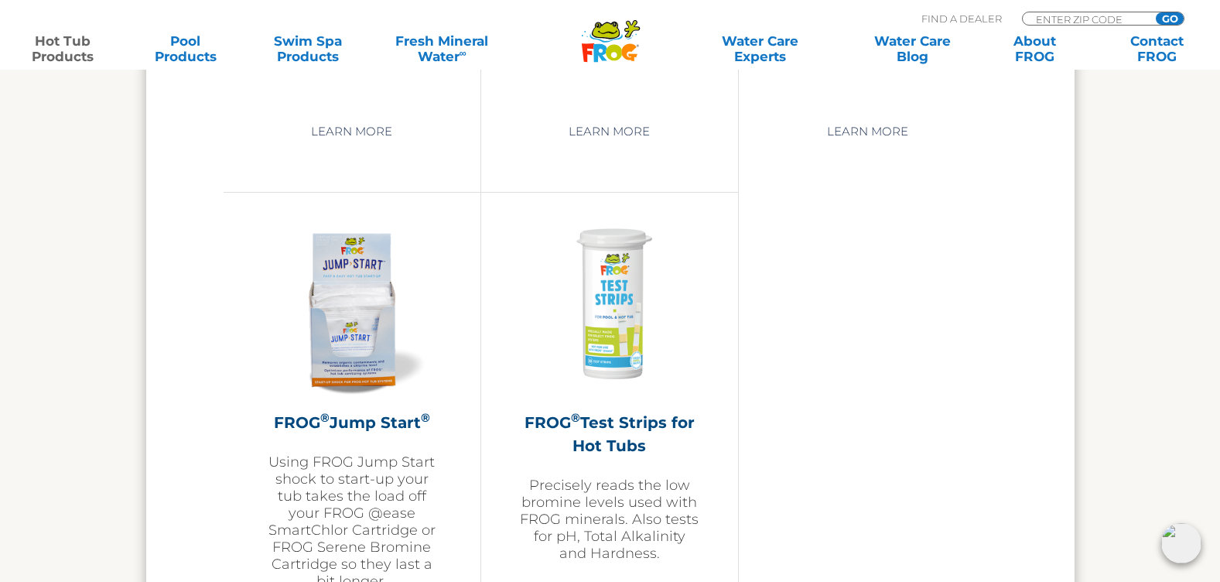
scroll to position [3945, 0]
